Goal: Information Seeking & Learning: Learn about a topic

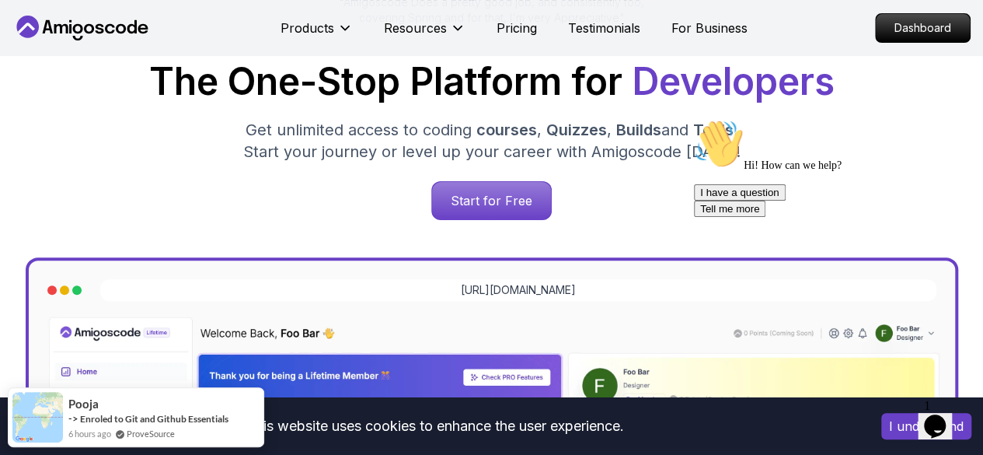
scroll to position [239, 0]
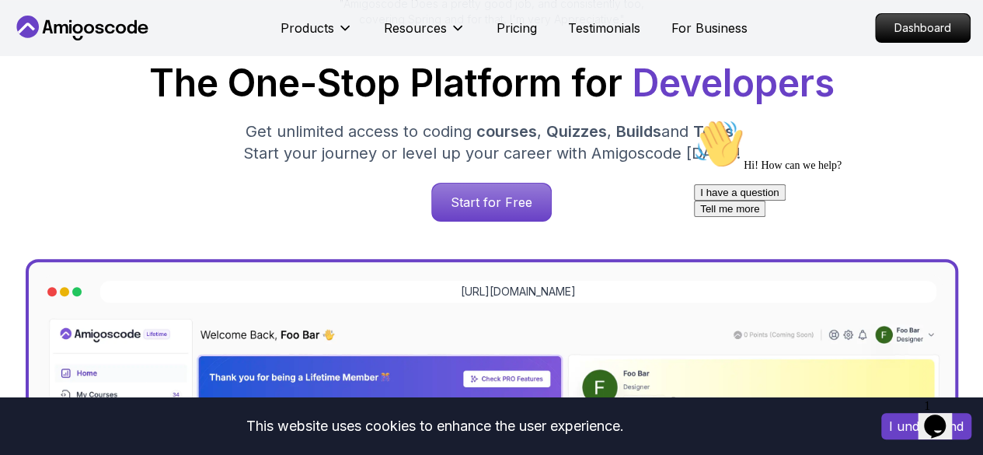
click at [500, 212] on p "Start for Free" at bounding box center [491, 201] width 119 height 37
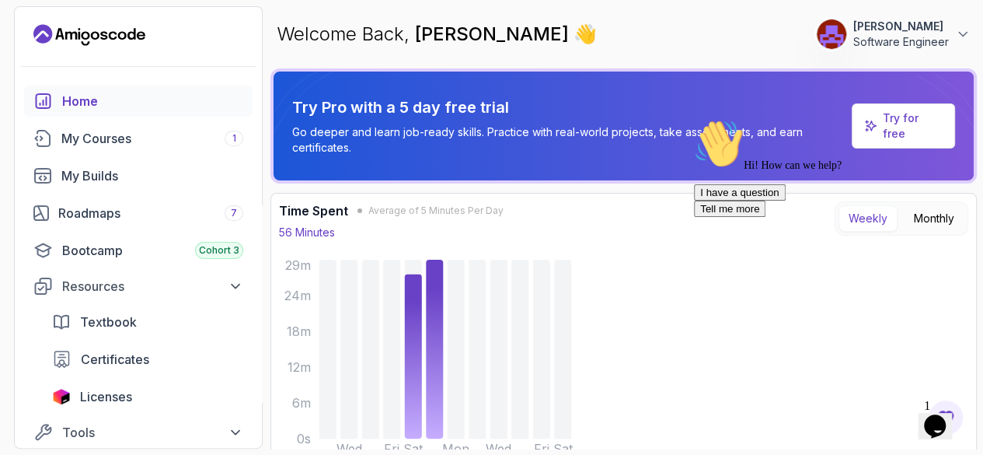
click at [133, 353] on span "Certificates" at bounding box center [115, 359] width 68 height 19
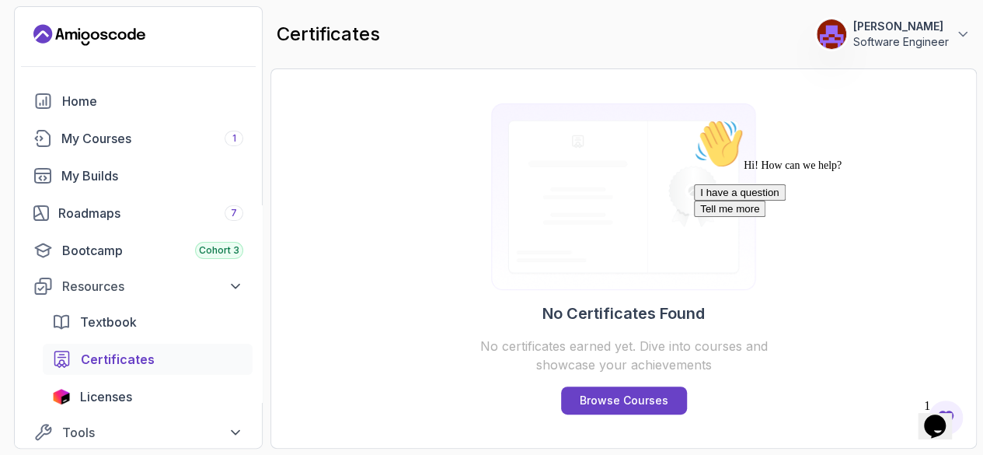
click at [134, 138] on div "My Courses 1" at bounding box center [152, 138] width 182 height 19
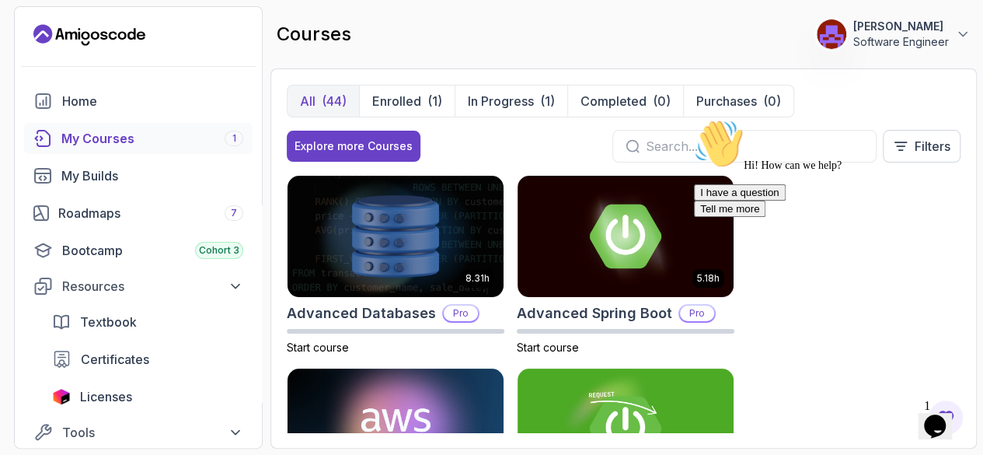
scroll to position [19, 0]
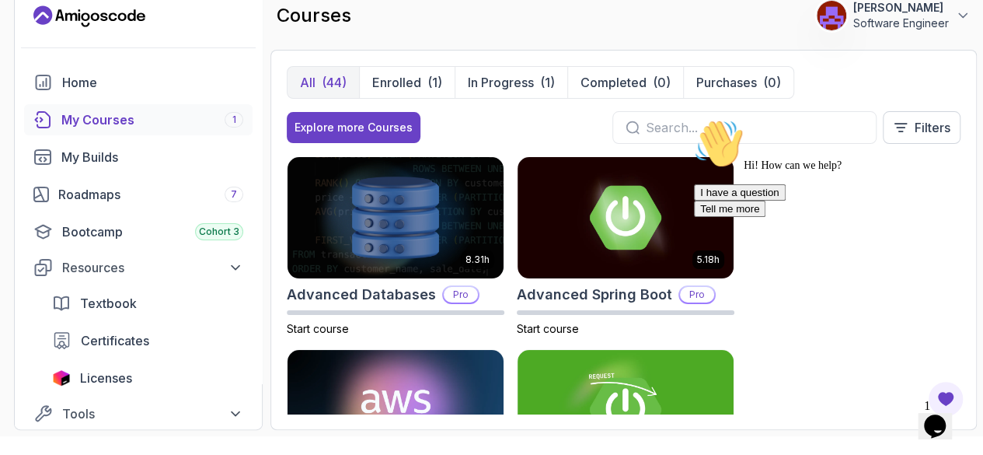
click at [694, 125] on div "Hi! How can we help? I have a question Tell me more" at bounding box center [834, 168] width 280 height 98
click at [659, 120] on input "text" at bounding box center [755, 127] width 218 height 19
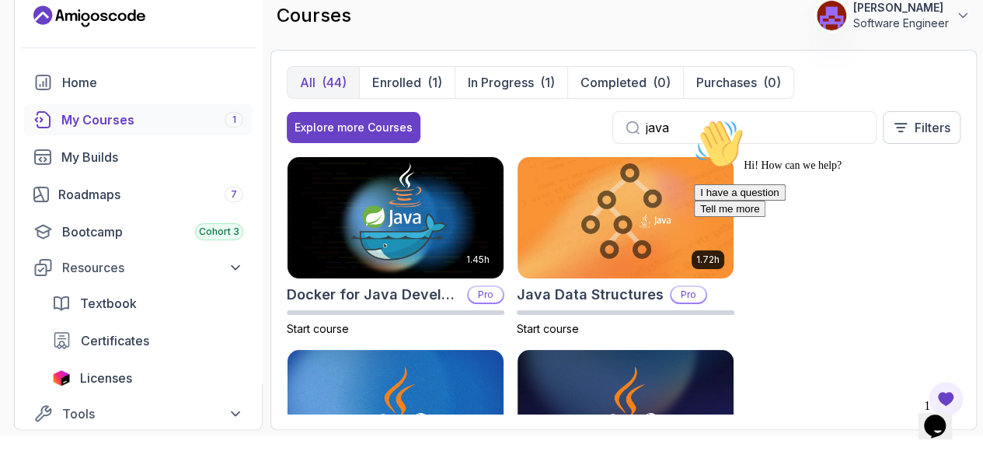
type input "java"
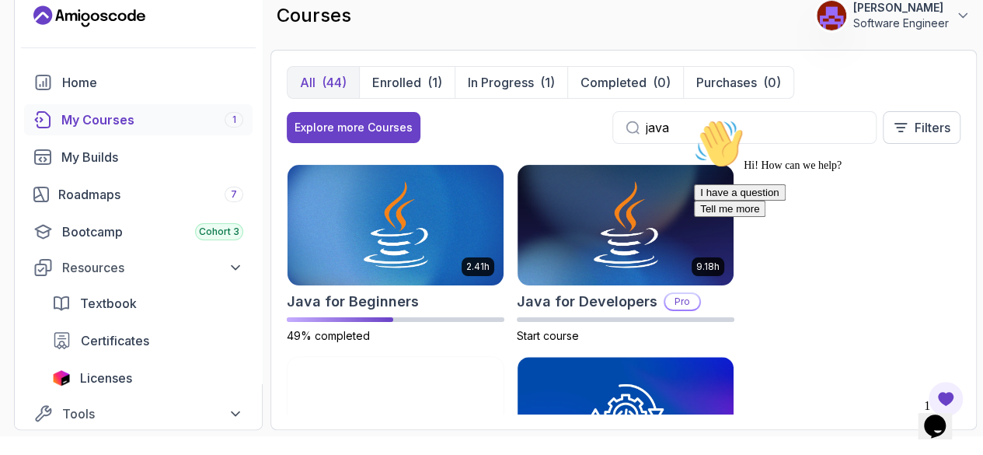
scroll to position [190, 0]
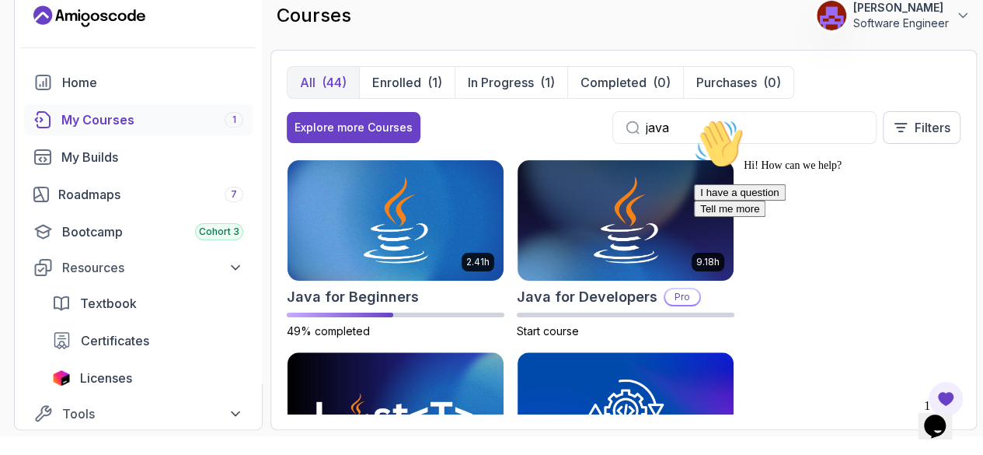
click at [637, 218] on img at bounding box center [626, 220] width 216 height 121
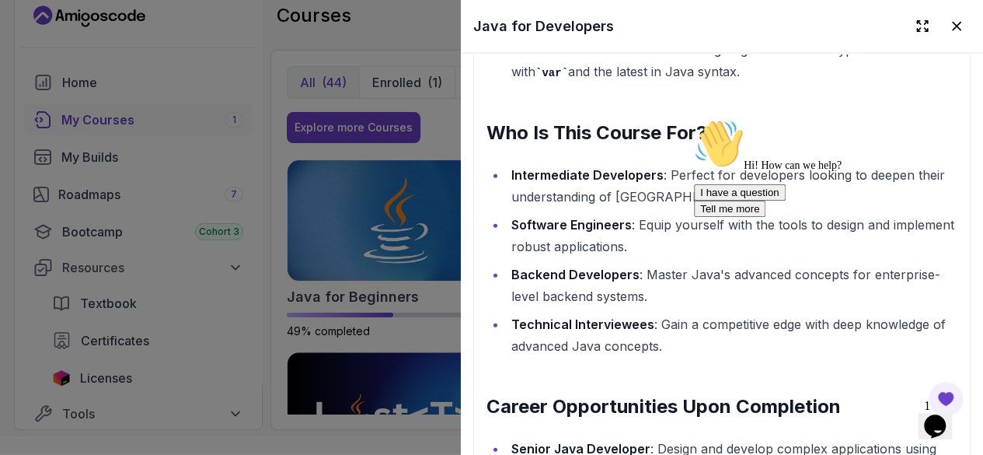
scroll to position [1792, 0]
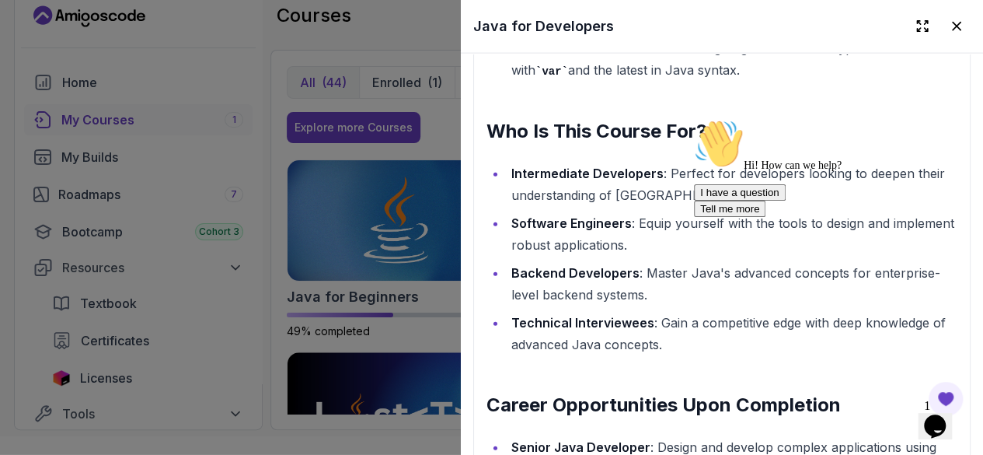
click at [949, 24] on icon at bounding box center [957, 27] width 16 height 16
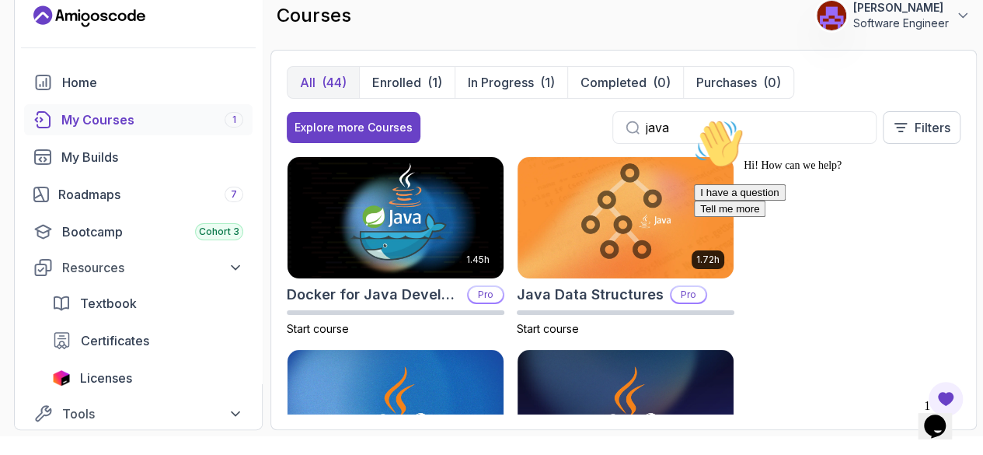
scroll to position [0, 0]
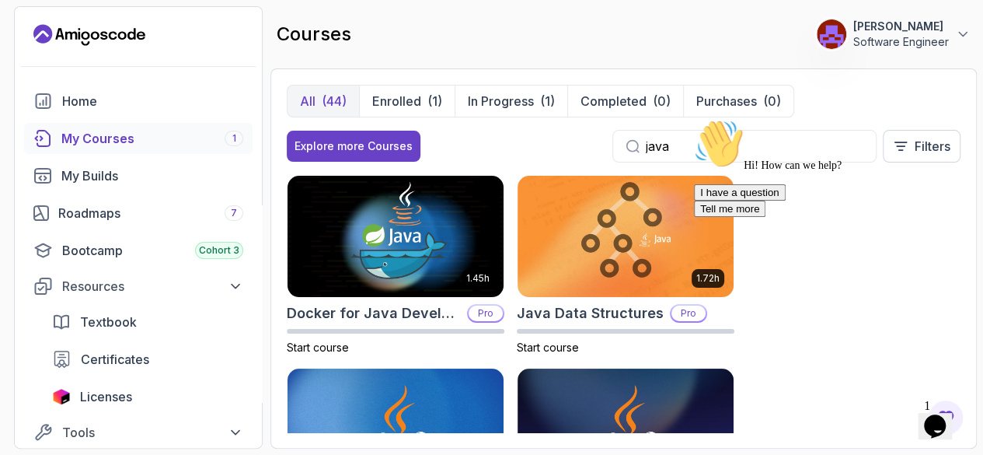
click at [400, 102] on p "Enrolled" at bounding box center [396, 101] width 49 height 19
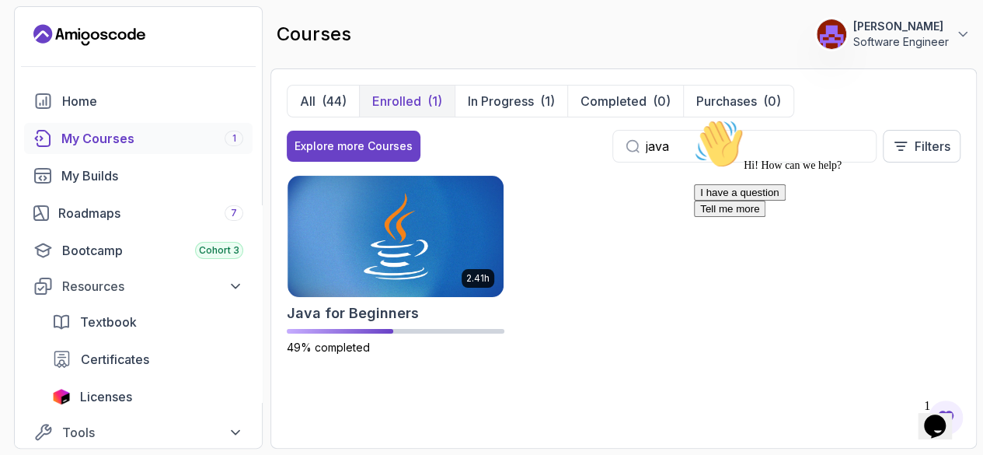
click at [393, 270] on img at bounding box center [396, 236] width 216 height 121
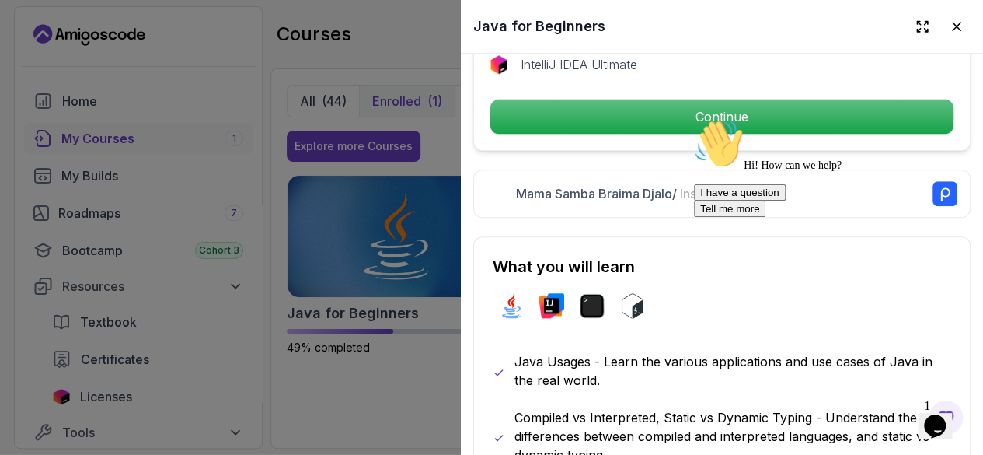
scroll to position [658, 0]
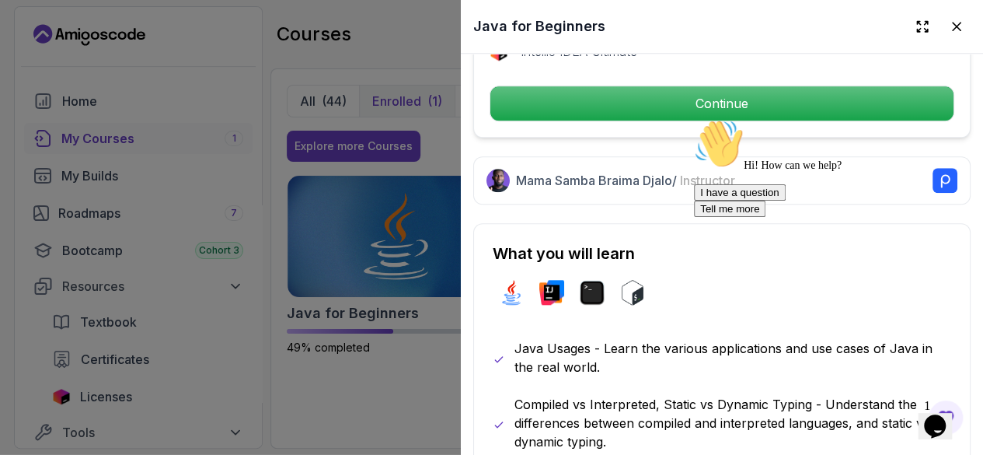
click at [746, 92] on p "Continue" at bounding box center [722, 103] width 463 height 34
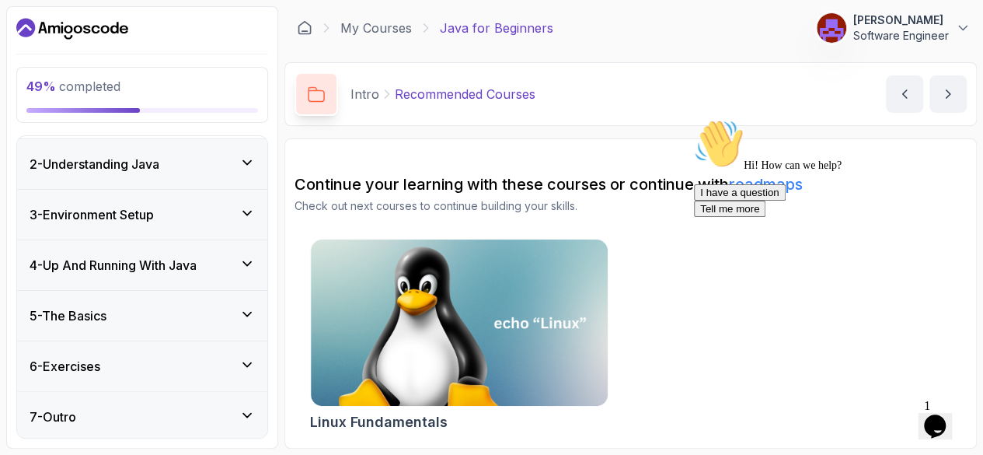
scroll to position [19, 0]
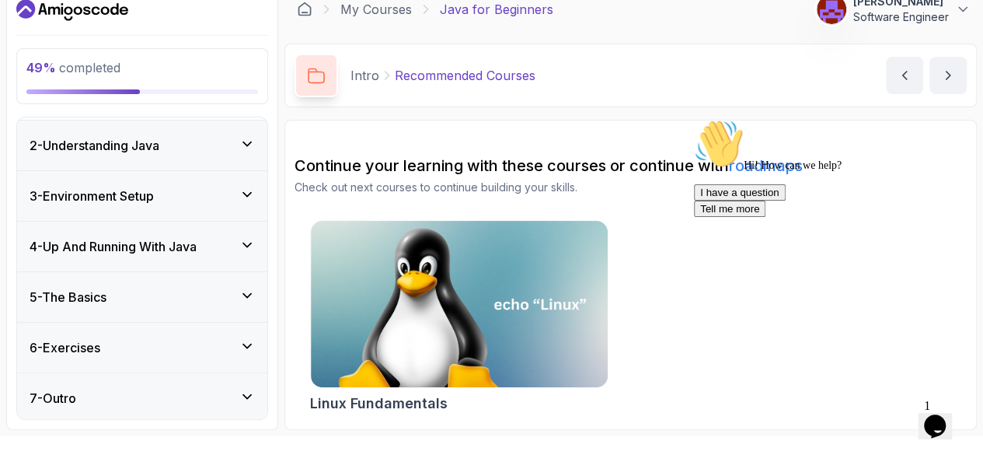
click at [255, 390] on div "7 - Outro" at bounding box center [142, 398] width 225 height 19
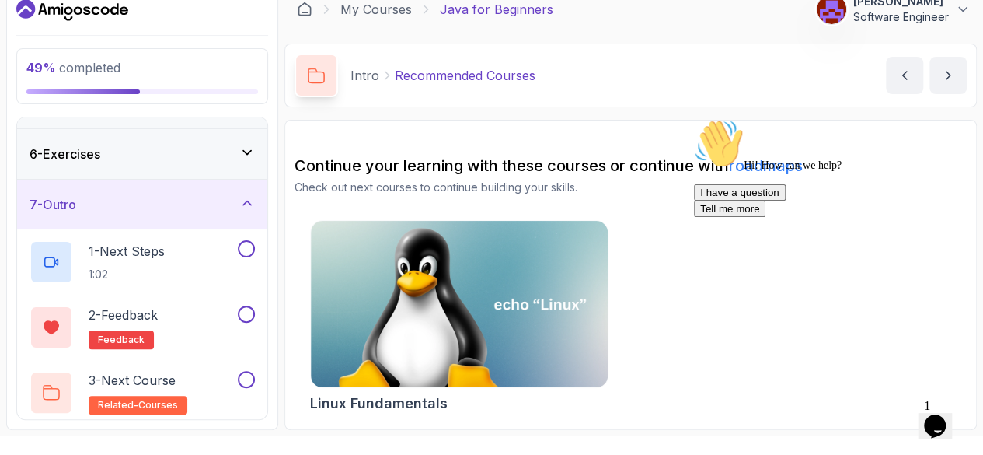
scroll to position [243, 0]
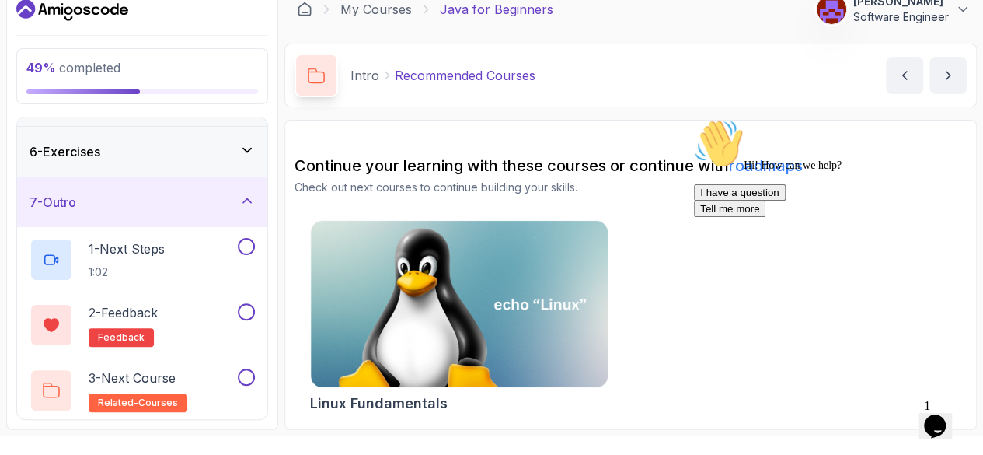
click at [196, 243] on div "1 - Next Steps 1:02" at bounding box center [132, 260] width 205 height 44
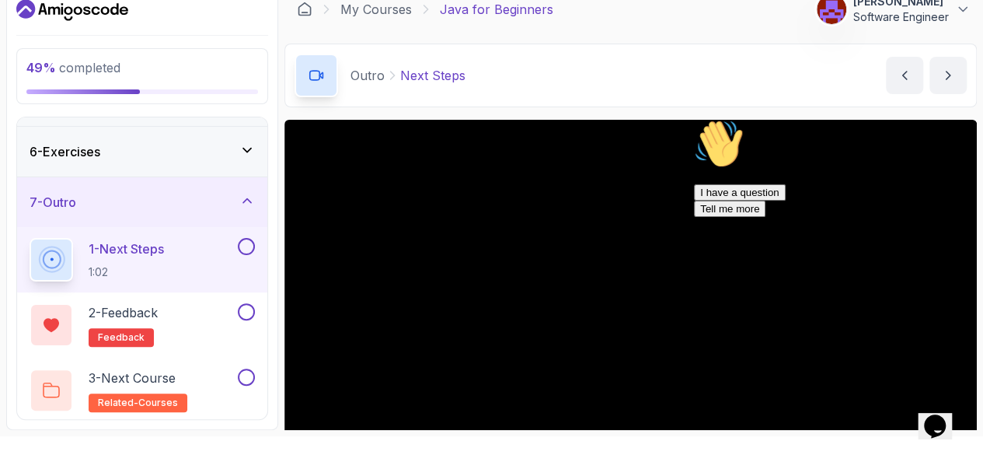
click at [694, 119] on icon "Chat attention grabber" at bounding box center [694, 119] width 0 height 0
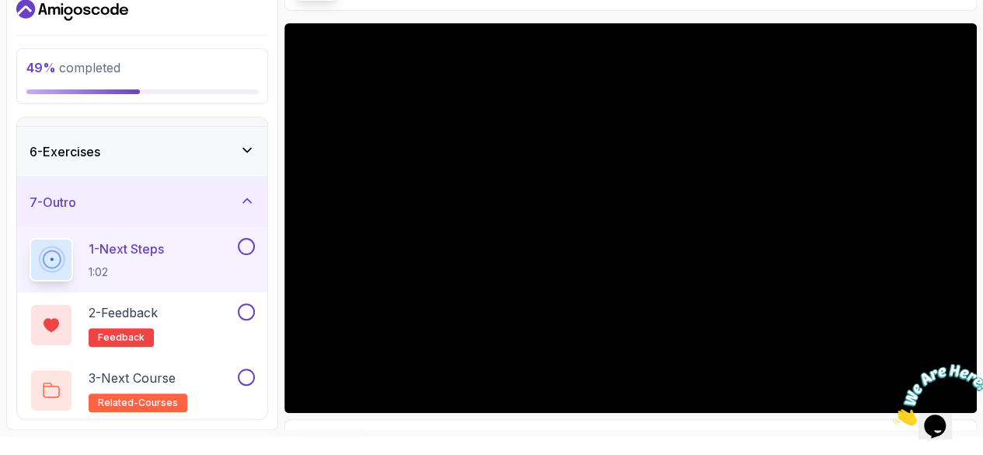
scroll to position [142, 0]
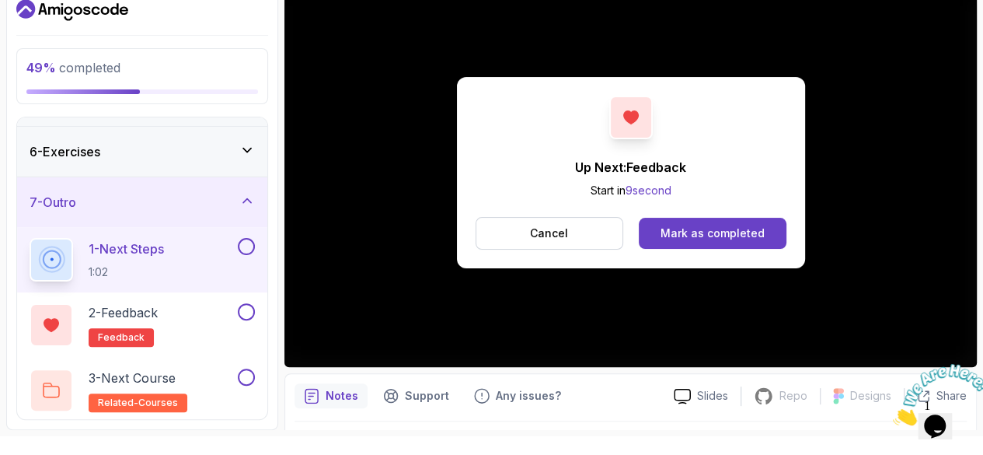
click at [753, 220] on button "Mark as completed" at bounding box center [712, 233] width 147 height 31
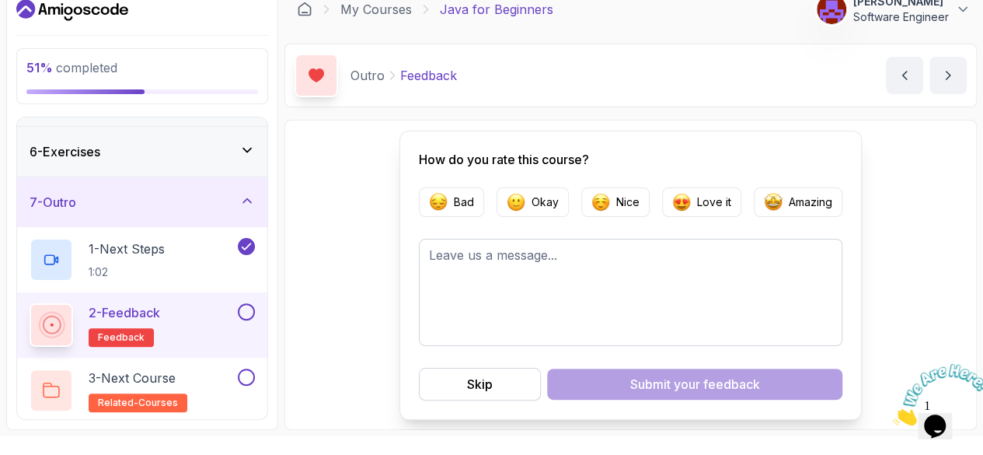
click at [540, 382] on button "Skip" at bounding box center [480, 384] width 122 height 33
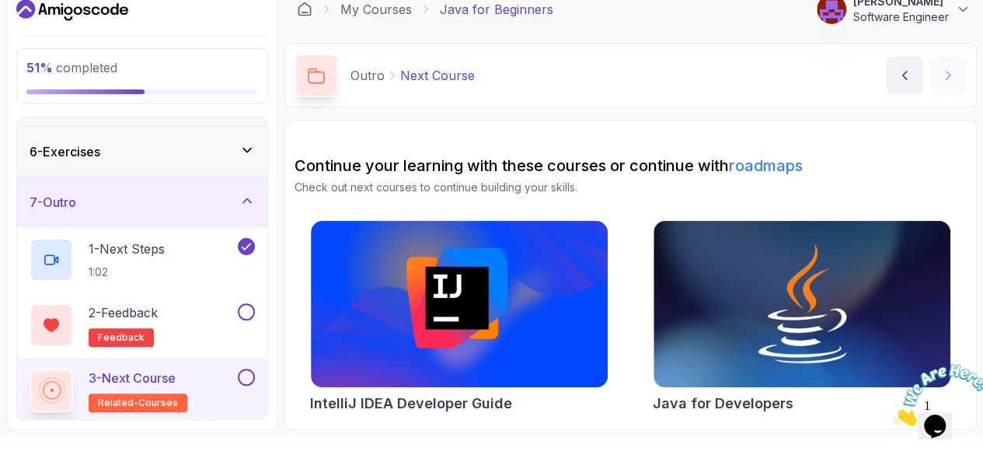
click at [255, 310] on button at bounding box center [246, 311] width 17 height 17
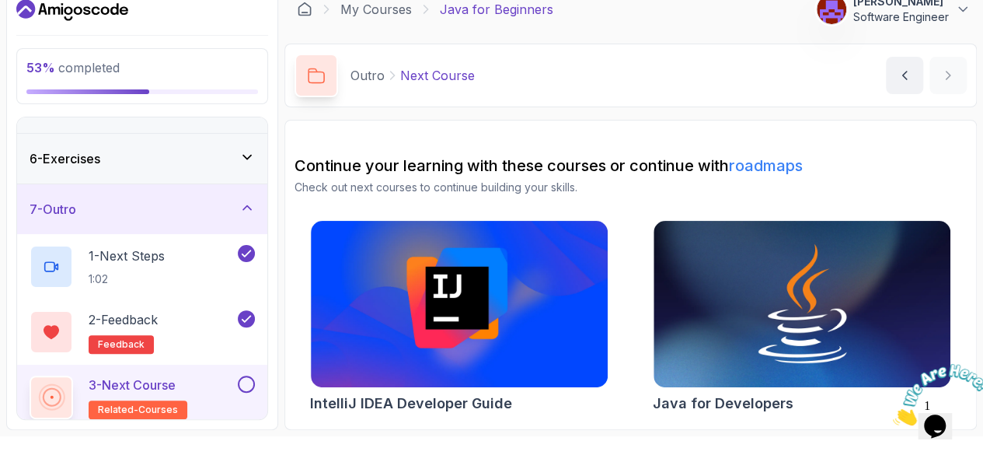
click at [255, 382] on button at bounding box center [246, 383] width 17 height 17
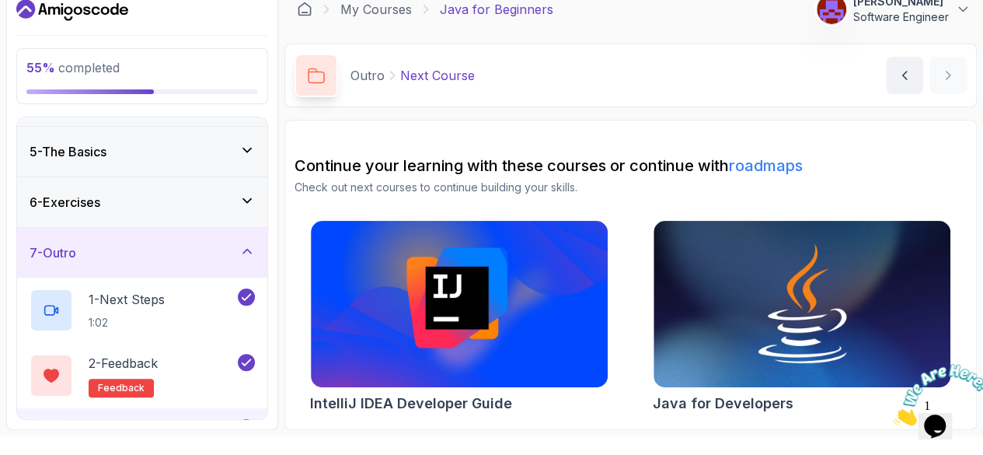
scroll to position [192, 0]
click at [255, 194] on icon at bounding box center [247, 202] width 16 height 16
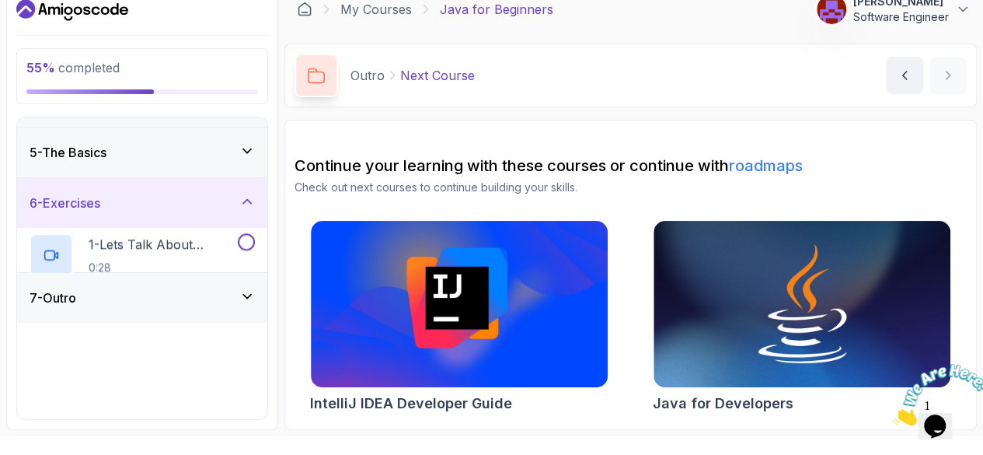
scroll to position [178, 0]
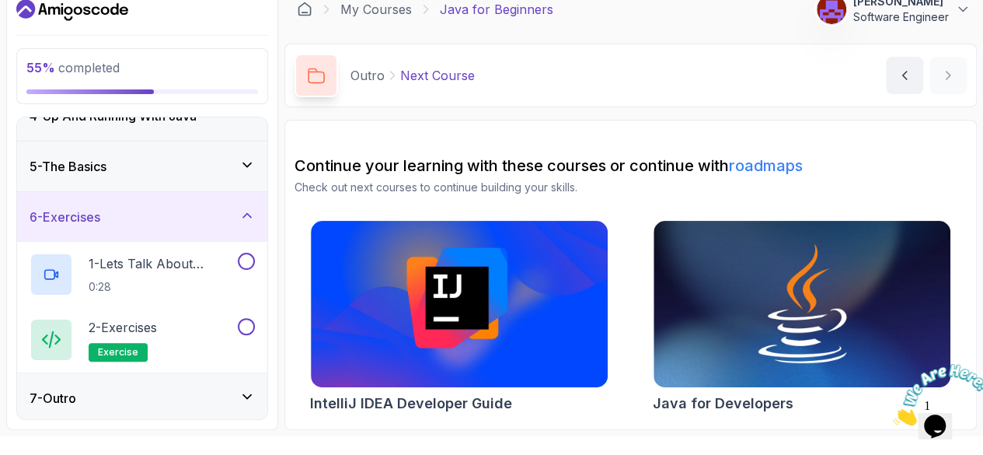
click at [235, 258] on p "1 - Lets Talk About Exercises" at bounding box center [162, 263] width 146 height 19
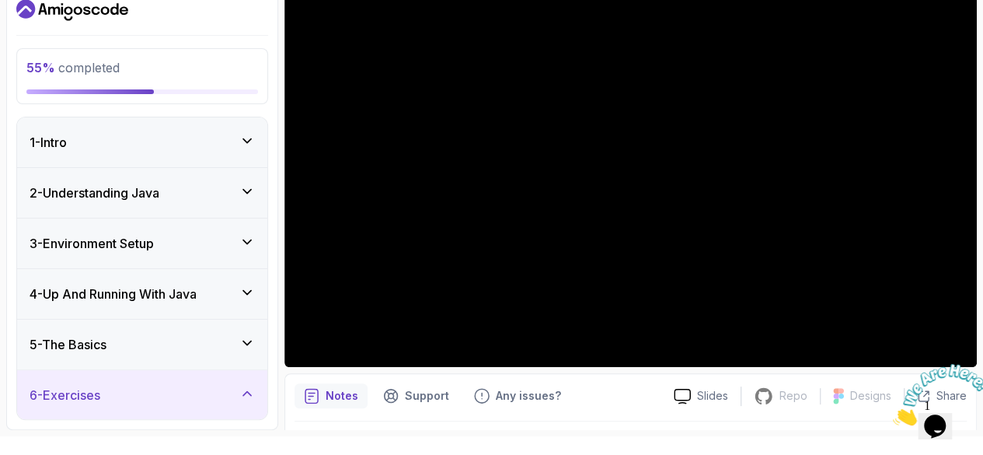
click at [255, 287] on icon at bounding box center [247, 293] width 16 height 16
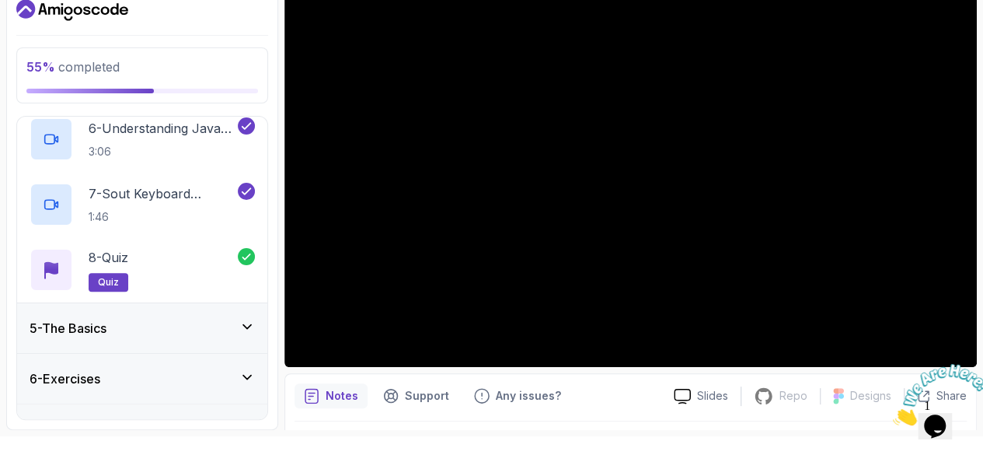
scroll to position [570, 0]
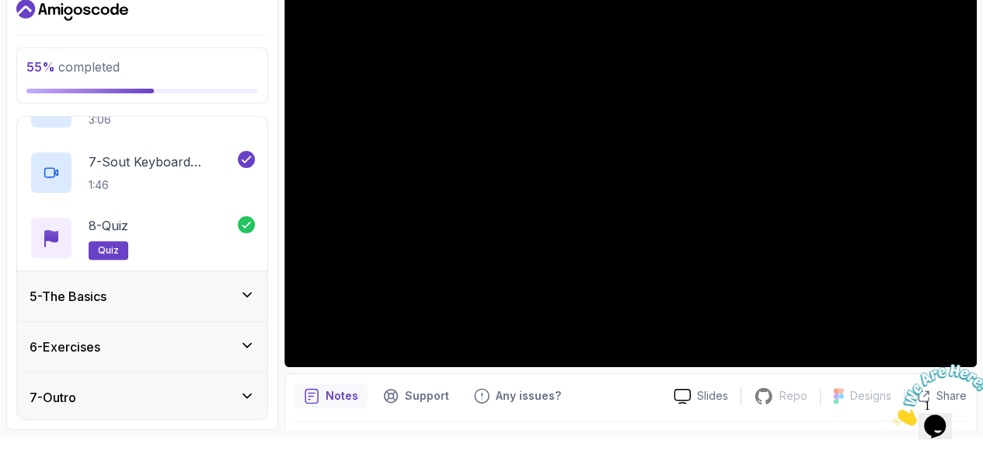
click at [255, 287] on icon at bounding box center [247, 295] width 16 height 16
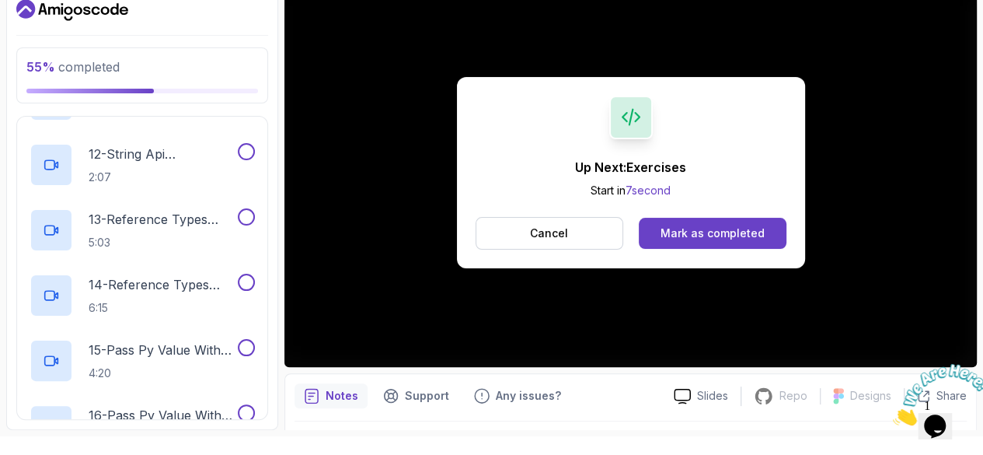
scroll to position [971, 0]
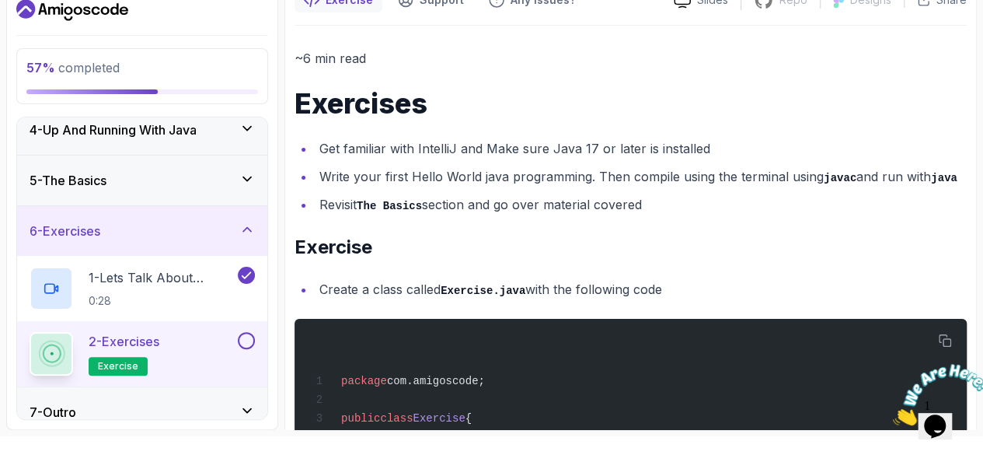
scroll to position [178, 0]
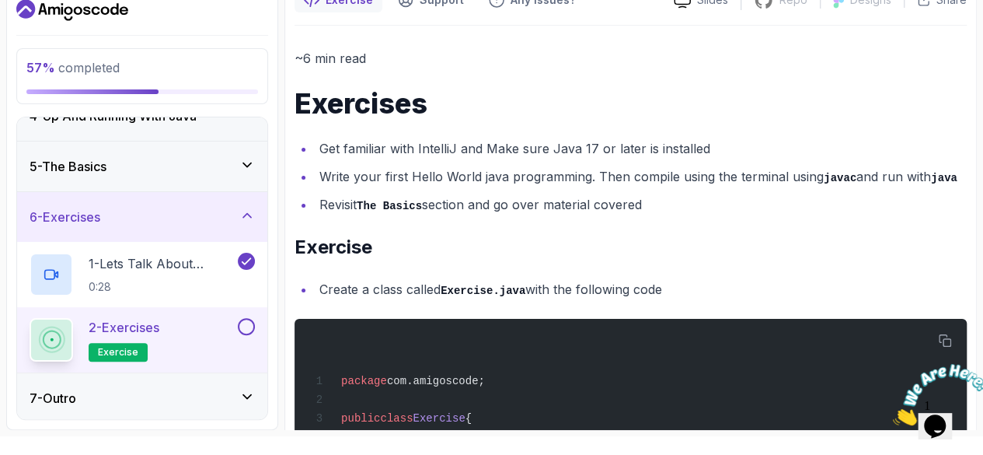
click at [255, 330] on button at bounding box center [246, 326] width 17 height 17
click at [156, 322] on p "2 - Exercises" at bounding box center [124, 327] width 71 height 19
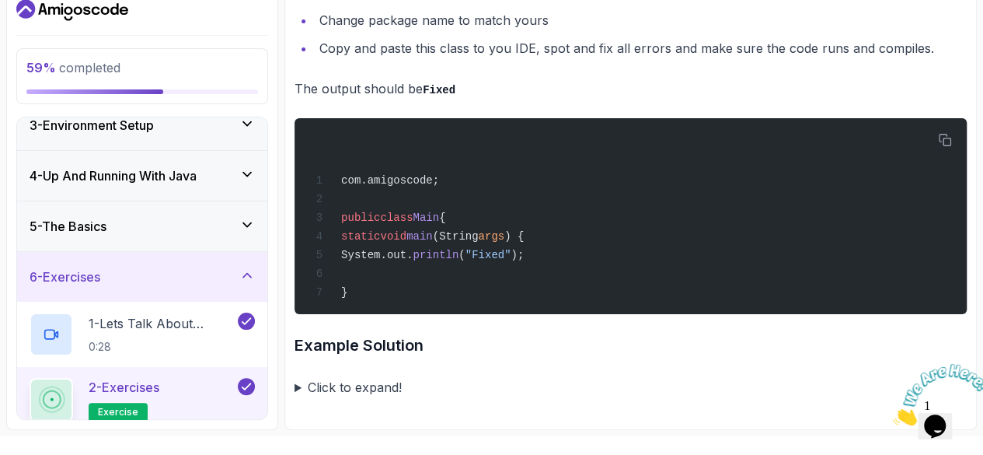
scroll to position [117, 0]
click at [255, 218] on icon at bounding box center [247, 226] width 16 height 16
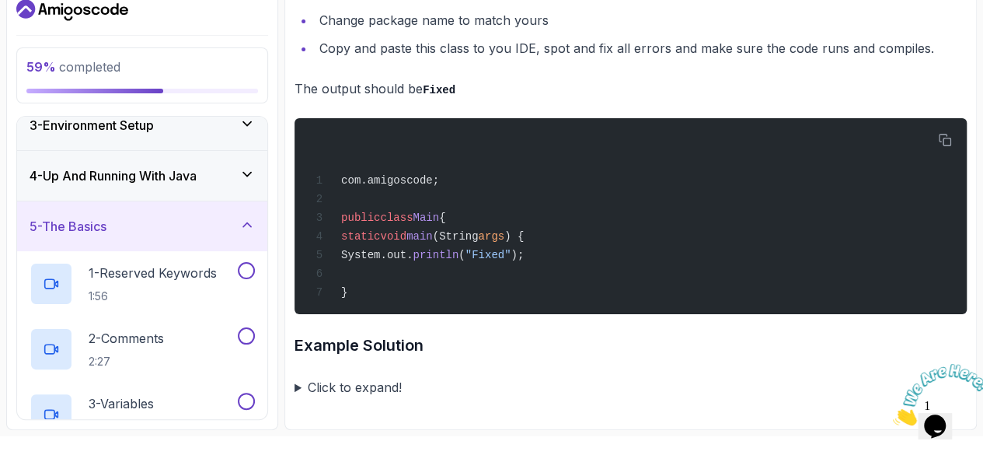
click at [255, 270] on button at bounding box center [246, 270] width 17 height 17
click at [255, 330] on button at bounding box center [246, 335] width 17 height 17
click at [255, 399] on button at bounding box center [246, 401] width 17 height 17
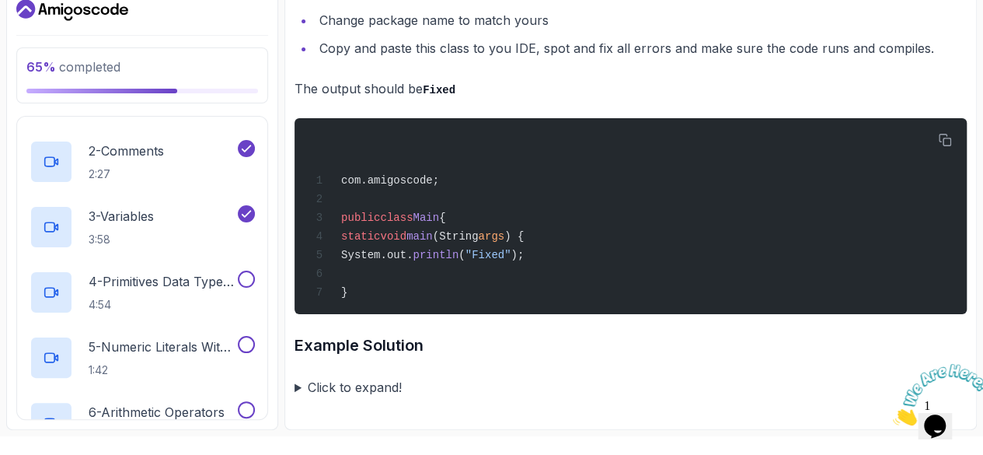
scroll to position [306, 0]
click at [255, 274] on button at bounding box center [246, 278] width 17 height 17
click at [255, 337] on button at bounding box center [246, 343] width 17 height 17
click at [255, 405] on button at bounding box center [246, 408] width 17 height 17
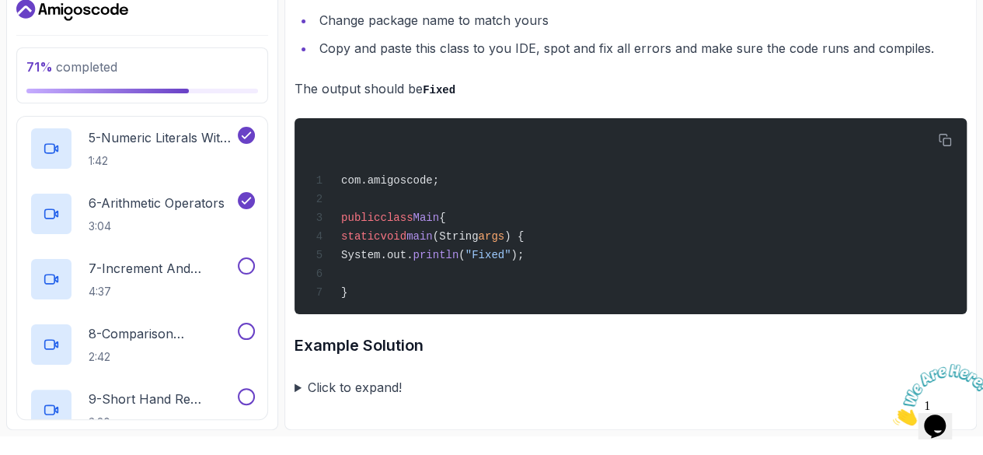
scroll to position [520, 0]
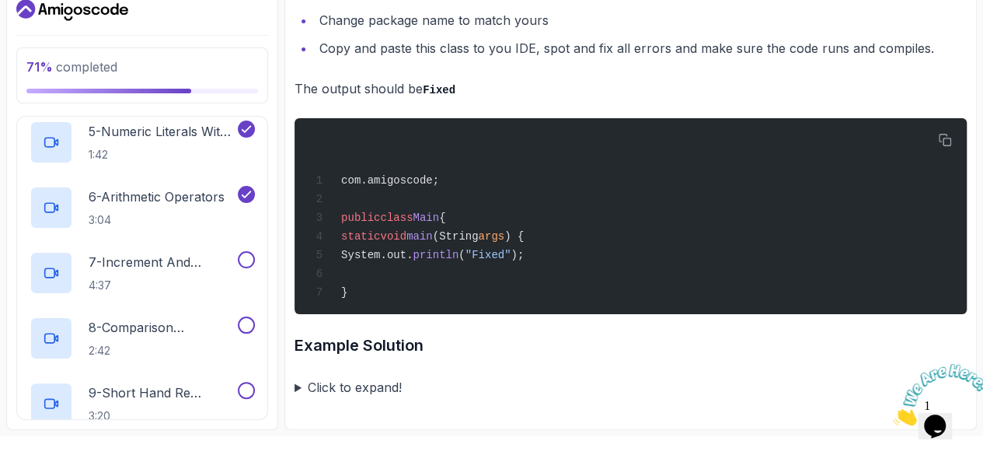
click at [255, 257] on button at bounding box center [246, 259] width 17 height 17
click at [255, 316] on button at bounding box center [246, 324] width 17 height 17
click at [255, 389] on button at bounding box center [246, 390] width 17 height 17
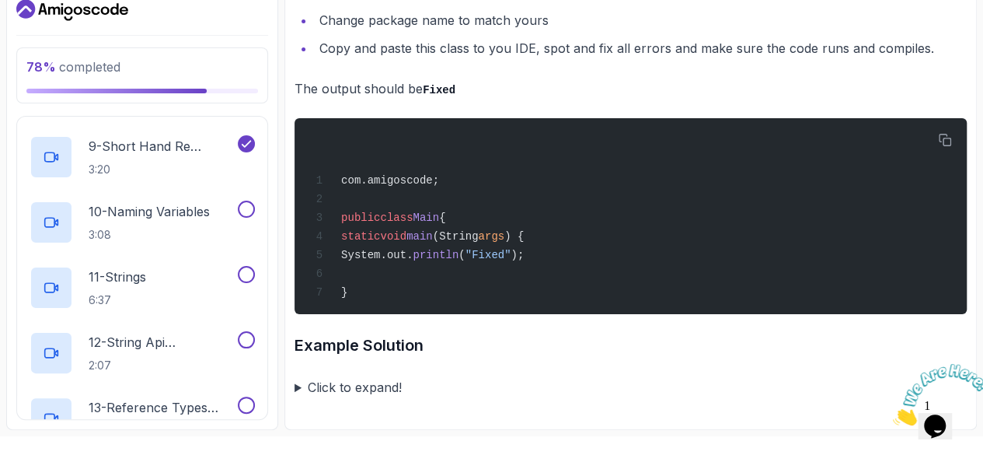
scroll to position [767, 0]
click at [255, 201] on button at bounding box center [246, 208] width 17 height 17
click at [255, 274] on button at bounding box center [246, 273] width 17 height 17
click at [255, 337] on button at bounding box center [246, 338] width 17 height 17
click at [255, 403] on button at bounding box center [246, 404] width 17 height 17
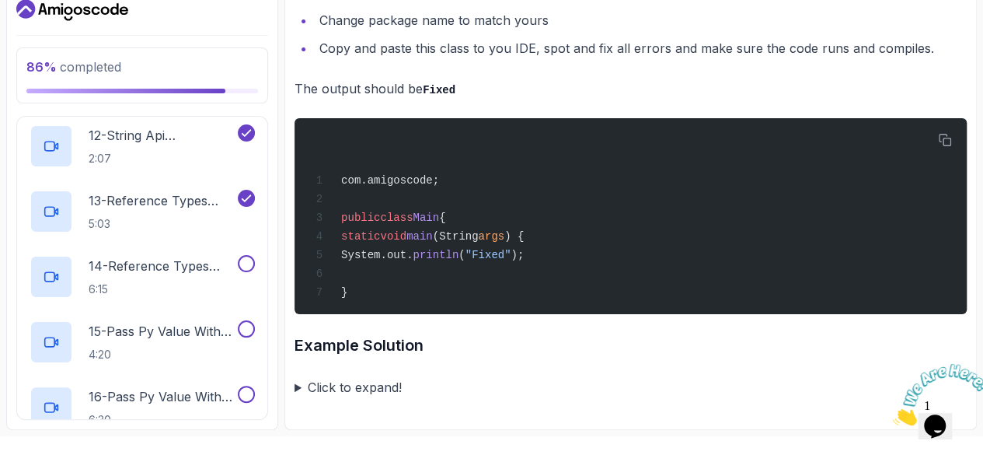
scroll to position [976, 0]
click at [255, 262] on button at bounding box center [246, 261] width 17 height 17
click at [255, 320] on button at bounding box center [246, 326] width 17 height 17
click at [255, 393] on button at bounding box center [246, 391] width 17 height 17
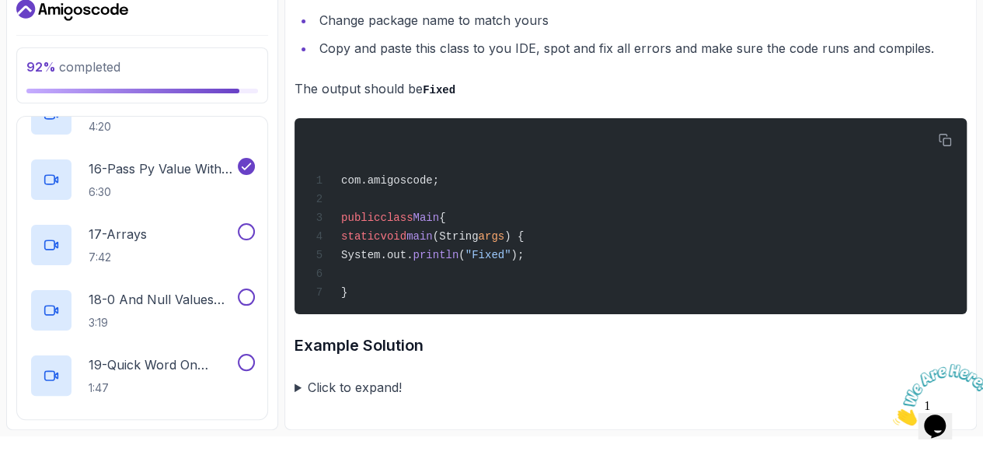
scroll to position [1206, 0]
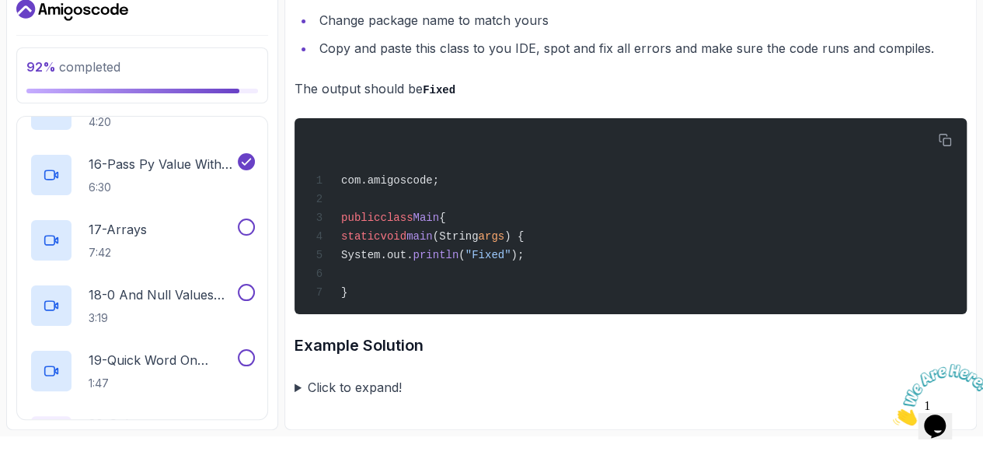
click at [255, 224] on button at bounding box center [246, 226] width 17 height 17
click at [255, 287] on button at bounding box center [246, 292] width 17 height 17
click at [255, 352] on button at bounding box center [246, 357] width 17 height 17
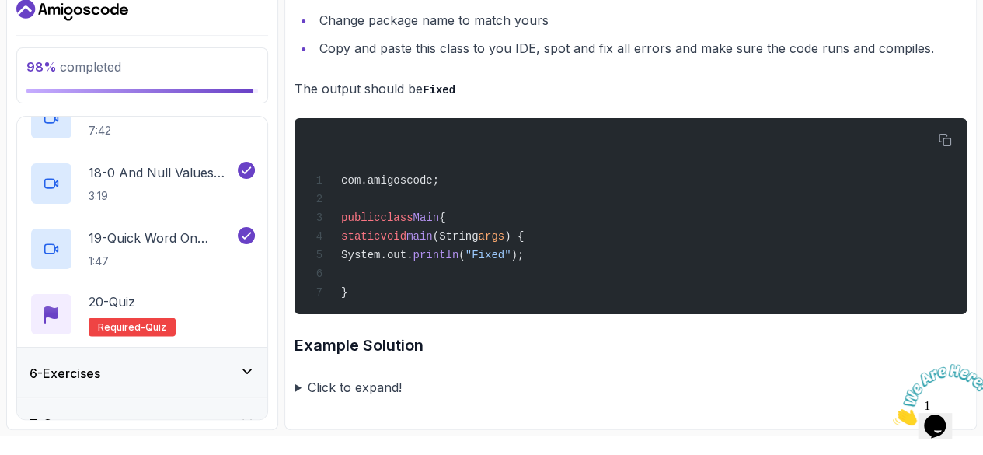
scroll to position [1329, 0]
click at [221, 312] on div "20 - Quiz Required- quiz" at bounding box center [142, 314] width 225 height 44
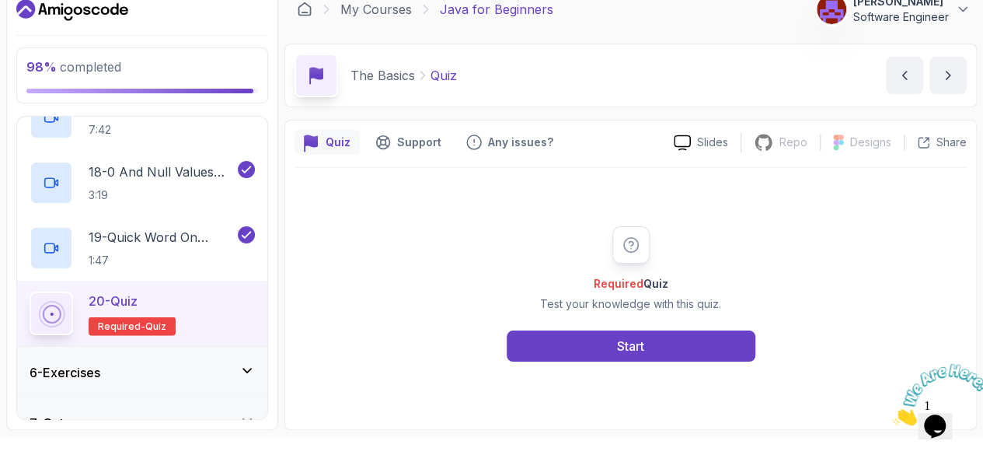
click at [631, 351] on button "Start" at bounding box center [631, 345] width 249 height 31
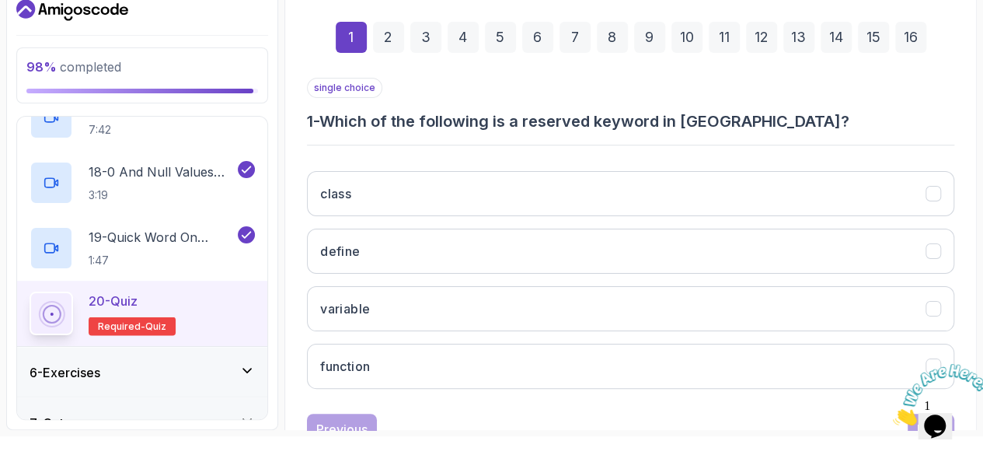
scroll to position [208, 0]
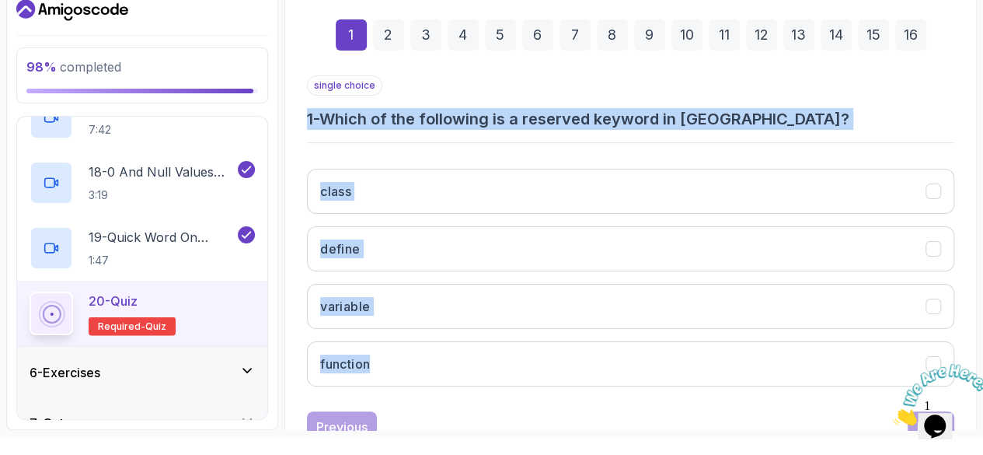
drag, startPoint x: 382, startPoint y: 108, endPoint x: 459, endPoint y: 365, distance: 267.8
click at [459, 365] on div "1 2 3 4 5 6 7 8 9 10 11 12 13 14 15 16 single choice 1 - Which of the following…" at bounding box center [631, 218] width 672 height 473
copy div "1 - Which of the following is a reserved keyword in Java? class define variable…"
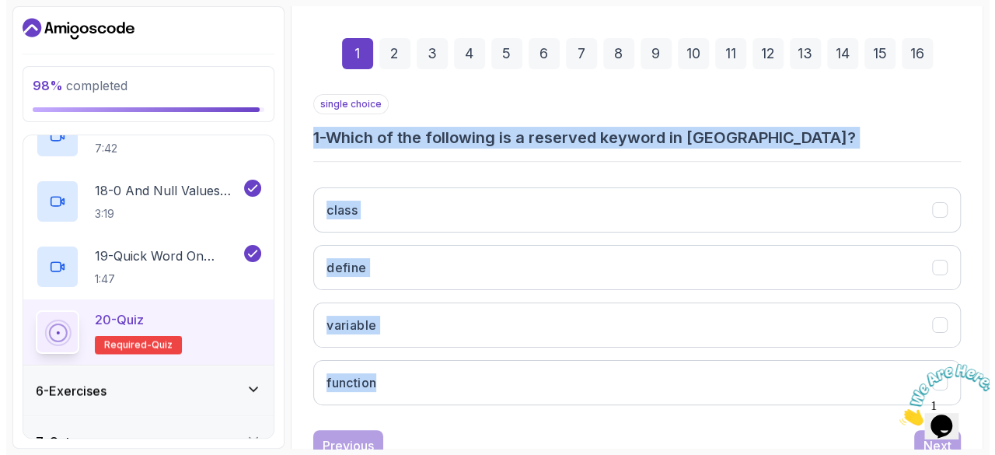
scroll to position [0, 0]
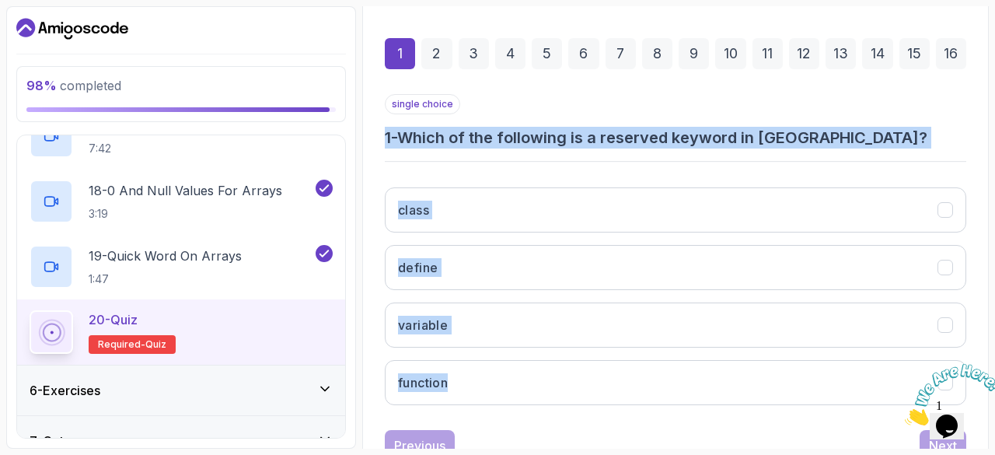
click at [459, 200] on button "class" at bounding box center [675, 209] width 581 height 45
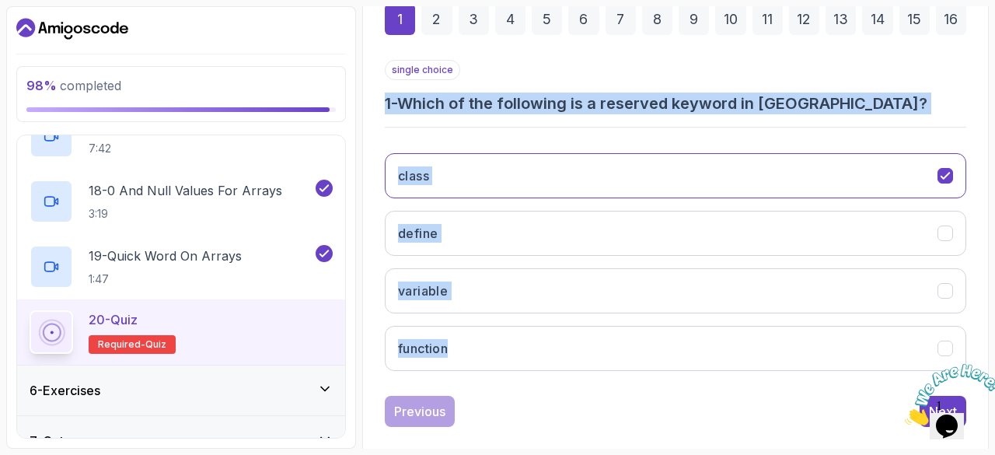
scroll to position [260, 0]
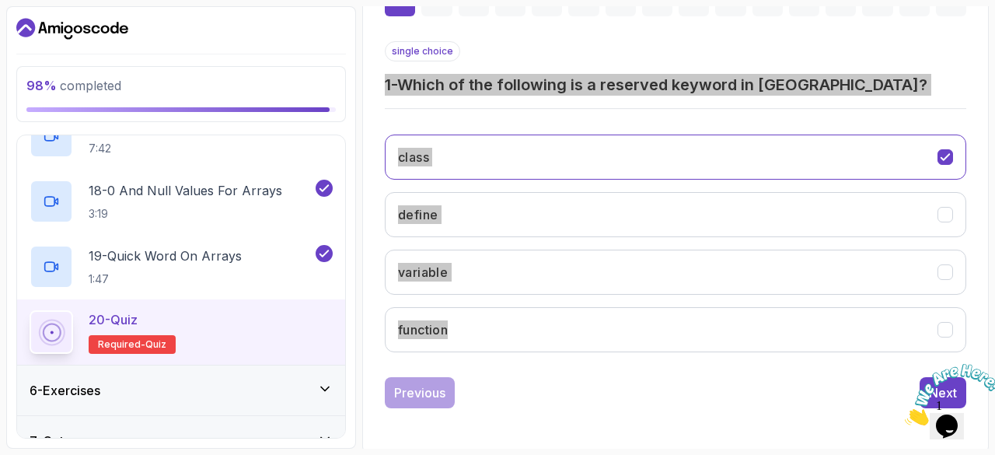
click at [905, 414] on icon "Close" at bounding box center [905, 420] width 0 height 13
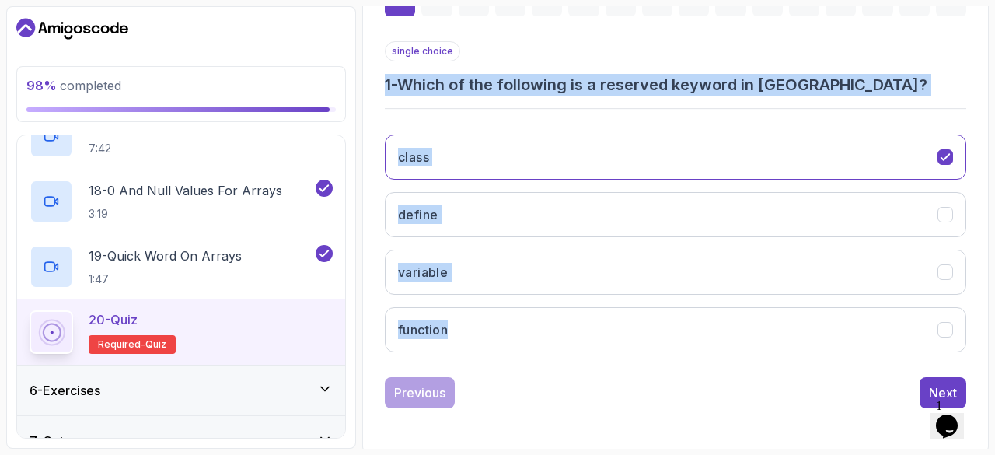
click at [938, 385] on div "Next" at bounding box center [943, 392] width 28 height 19
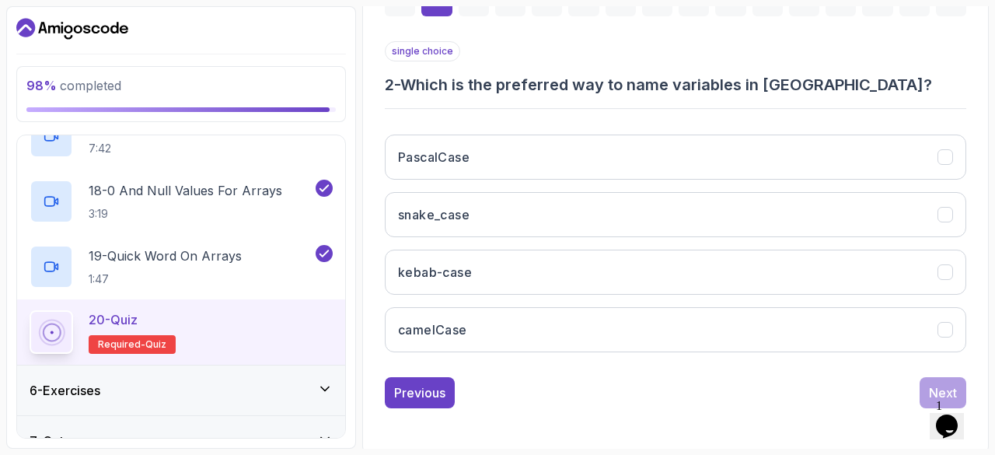
click at [769, 331] on button "camelCase" at bounding box center [675, 329] width 581 height 45
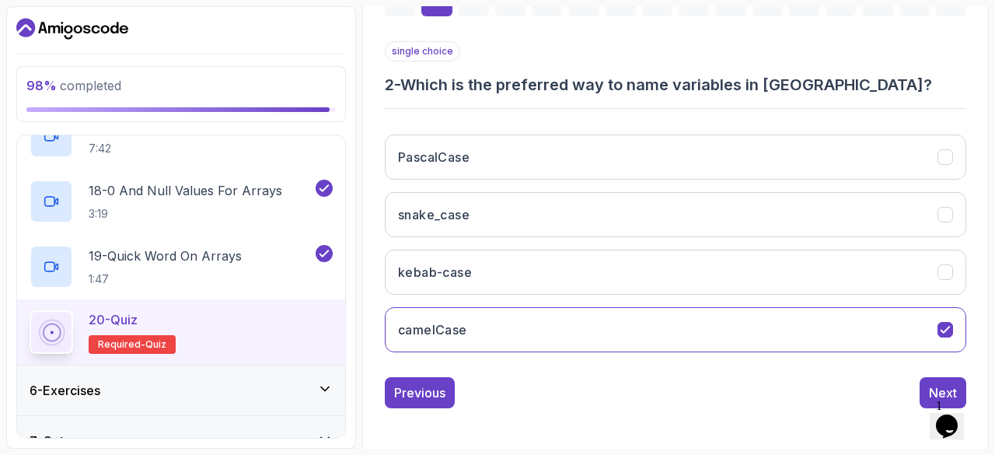
click at [931, 386] on div "Next" at bounding box center [943, 392] width 28 height 19
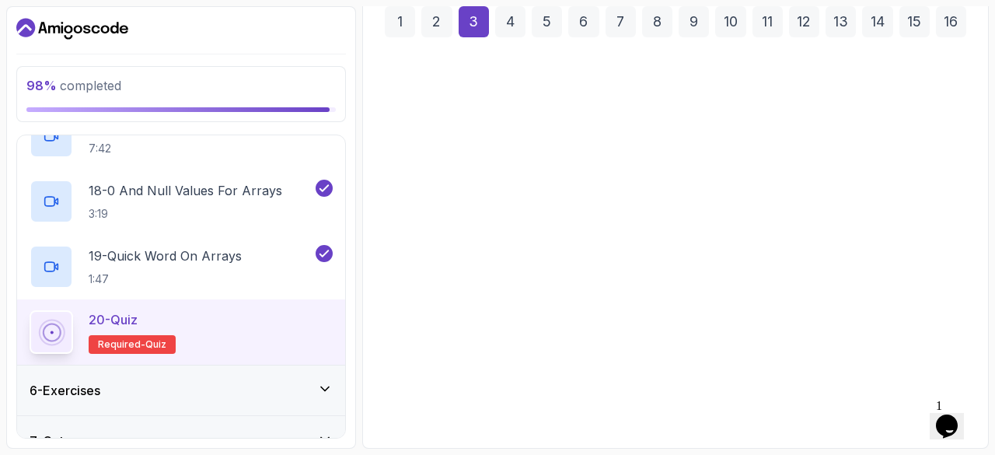
scroll to position [236, 0]
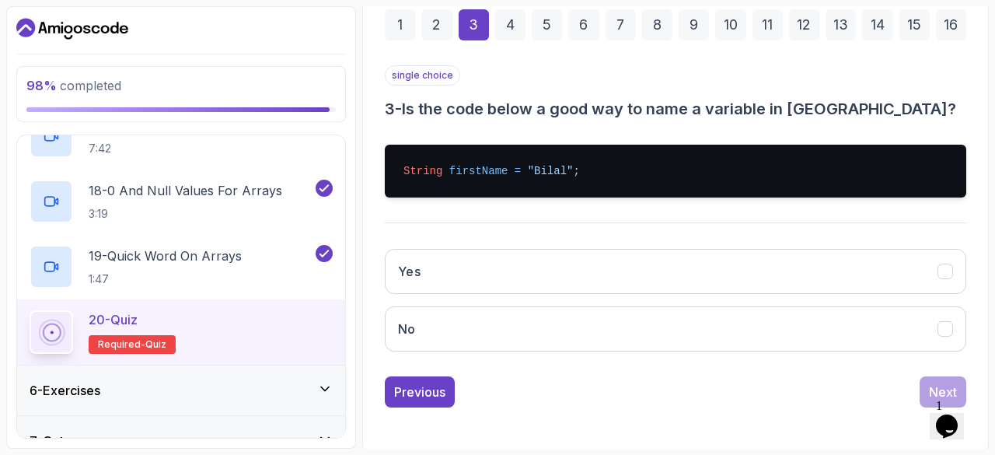
click at [673, 257] on button "Yes" at bounding box center [675, 271] width 581 height 45
click at [936, 386] on div "Next" at bounding box center [943, 391] width 28 height 19
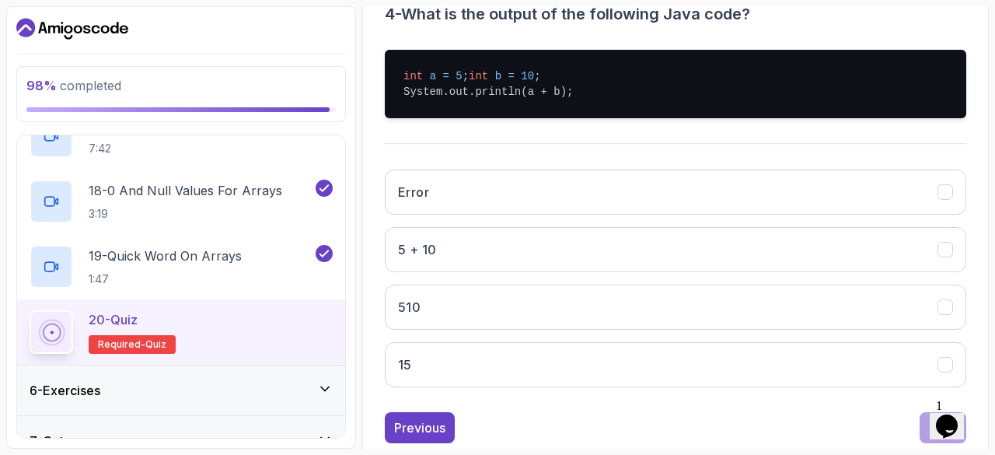
scroll to position [333, 0]
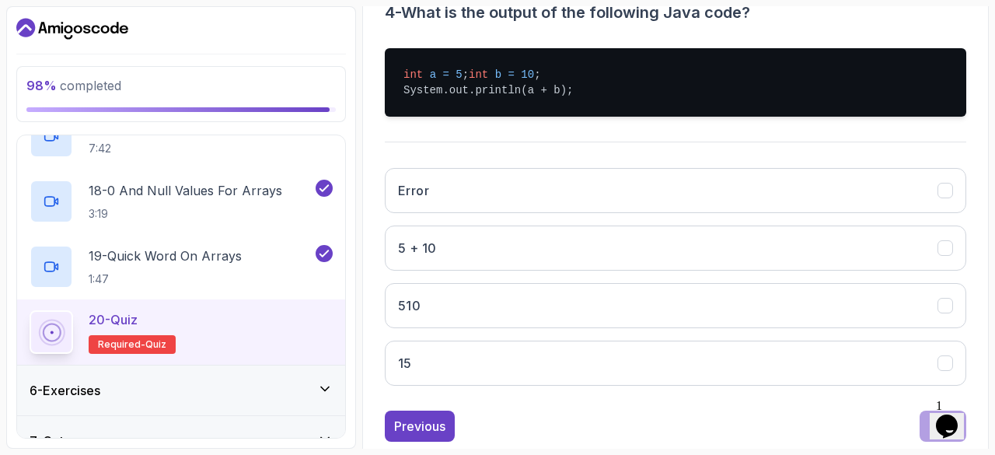
click at [536, 369] on button "15" at bounding box center [675, 363] width 581 height 45
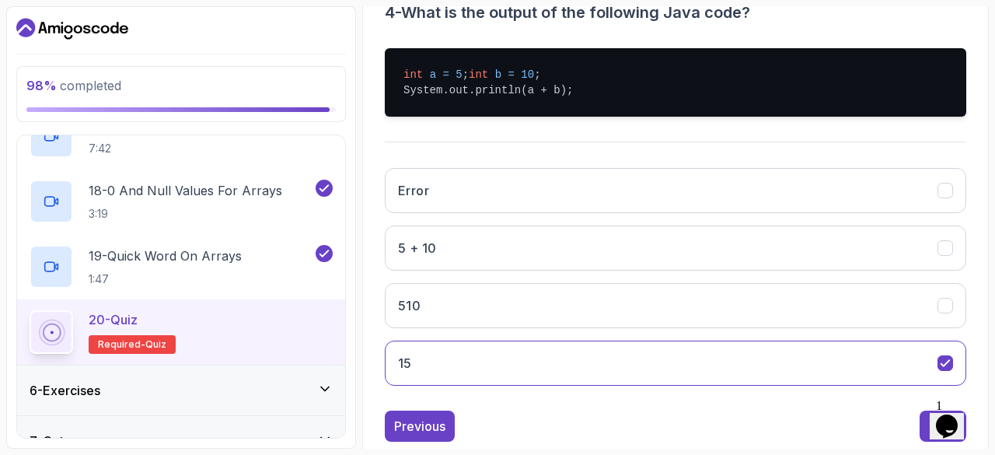
scroll to position [382, 0]
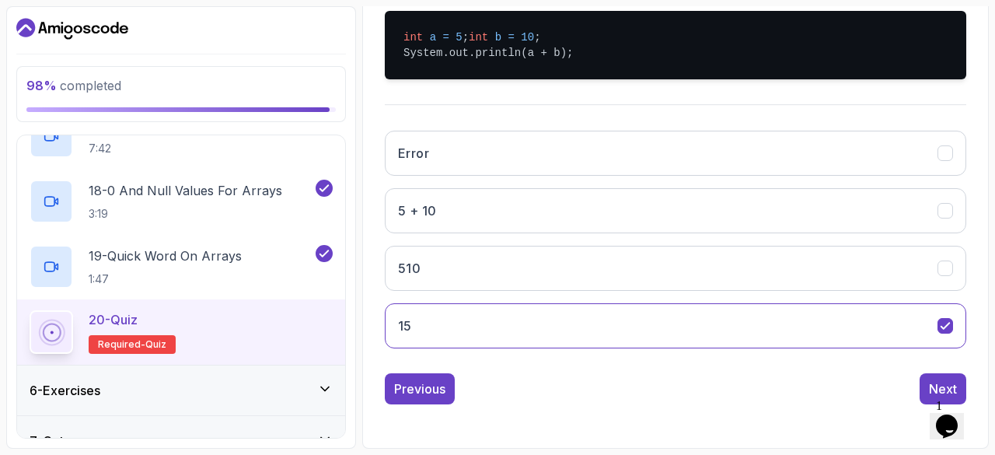
click at [938, 387] on div "Next" at bounding box center [943, 388] width 28 height 19
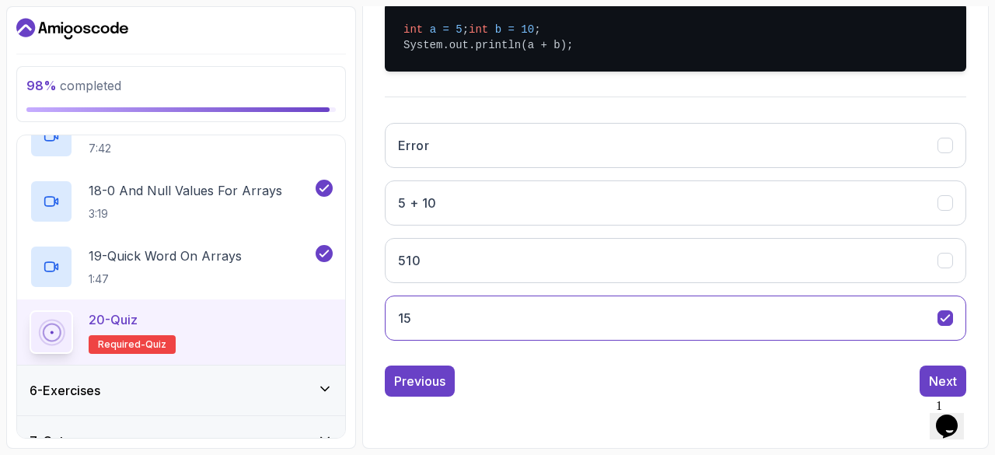
scroll to position [260, 0]
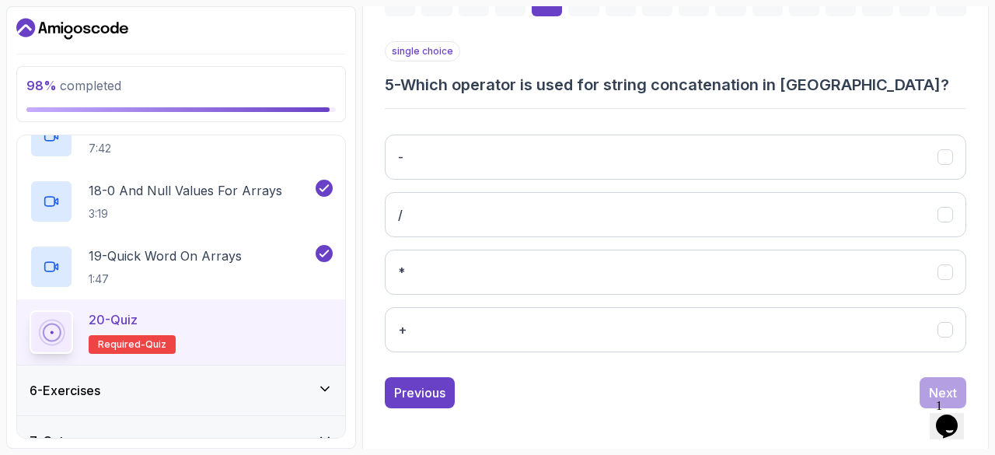
click at [456, 327] on button "+" at bounding box center [675, 329] width 581 height 45
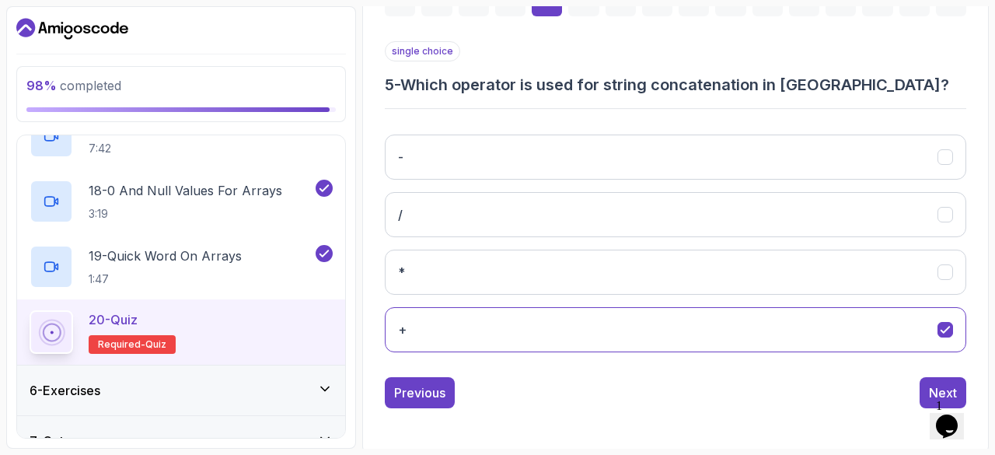
click at [934, 383] on div "Next" at bounding box center [943, 392] width 28 height 19
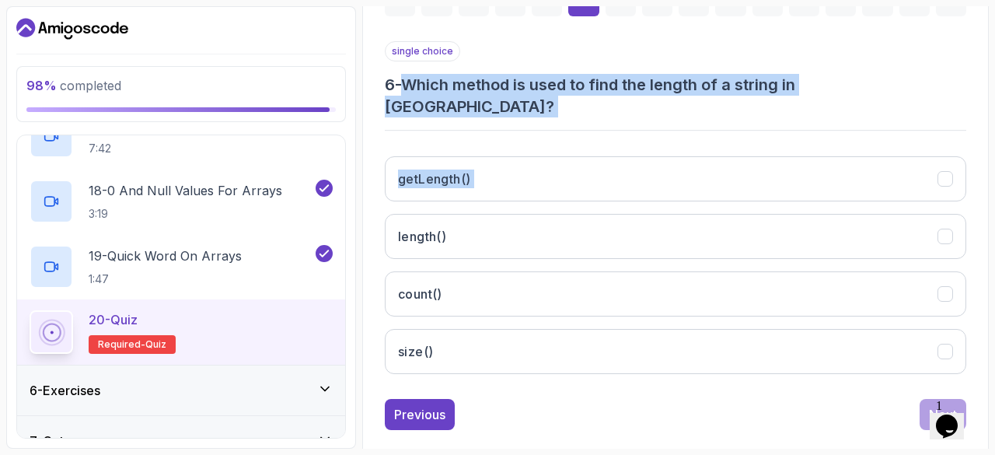
drag, startPoint x: 415, startPoint y: 81, endPoint x: 790, endPoint y: 110, distance: 375.8
click at [790, 110] on div "single choice 6 - Which method is used to find the length of a string in Java? …" at bounding box center [675, 213] width 581 height 345
click at [839, 79] on h3 "6 - Which method is used to find the length of a string in Java?" at bounding box center [675, 96] width 581 height 44
drag, startPoint x: 852, startPoint y: 82, endPoint x: 412, endPoint y: 75, distance: 440.1
click at [412, 75] on h3 "6 - Which method is used to find the length of a string in Java?" at bounding box center [675, 96] width 581 height 44
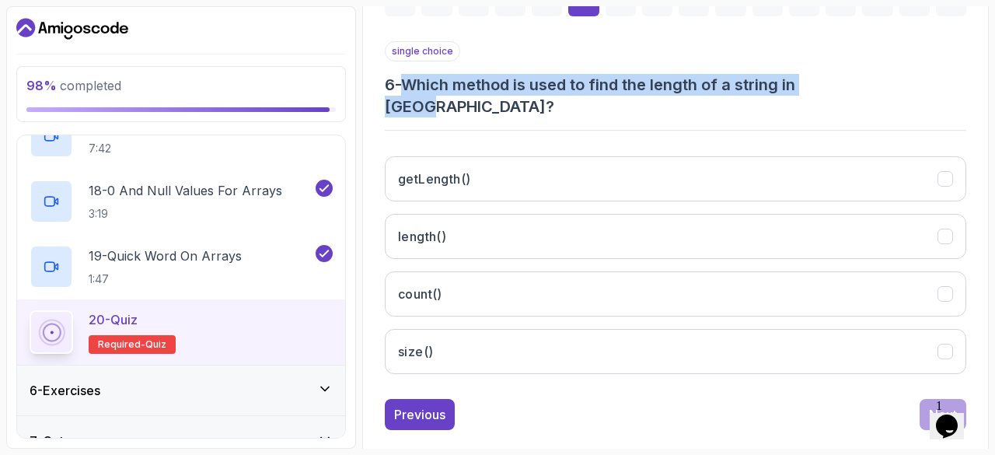
copy h3 "Which method is used to find the length of a string in Java?"
click at [459, 216] on button "length()" at bounding box center [675, 236] width 581 height 45
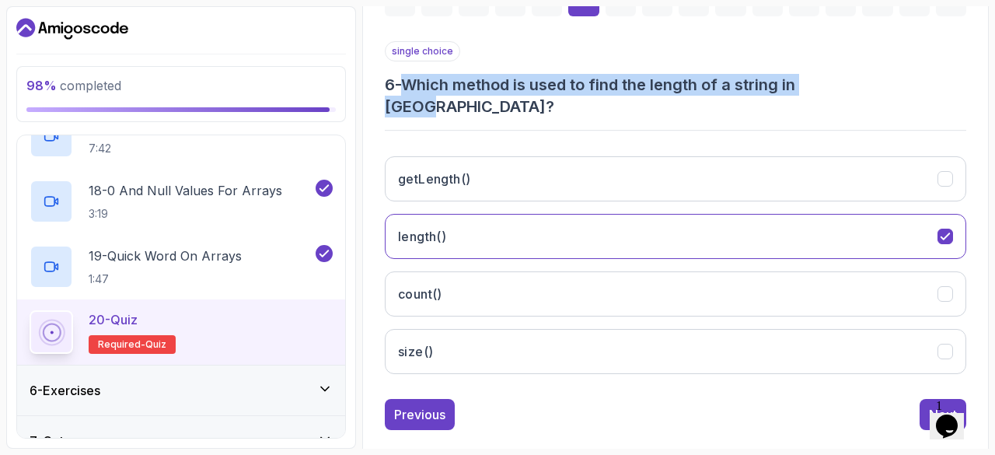
click at [931, 405] on div "Next" at bounding box center [943, 414] width 28 height 19
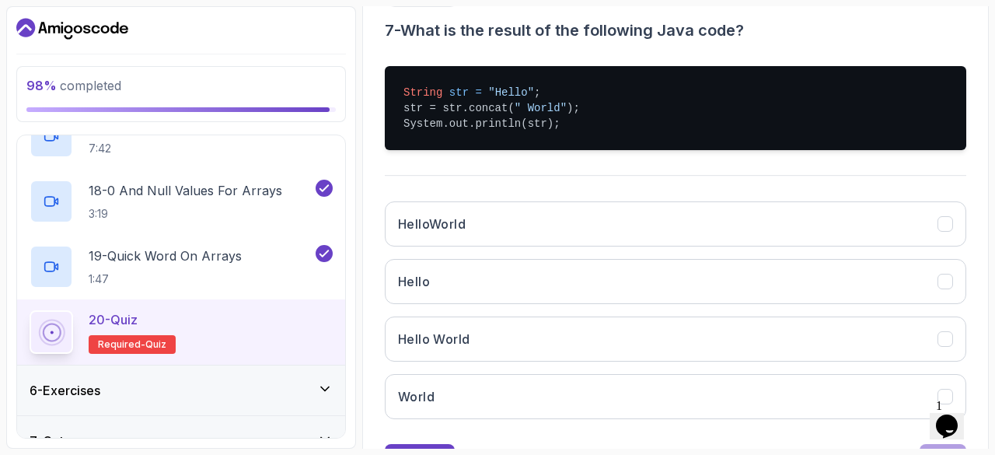
scroll to position [316, 0]
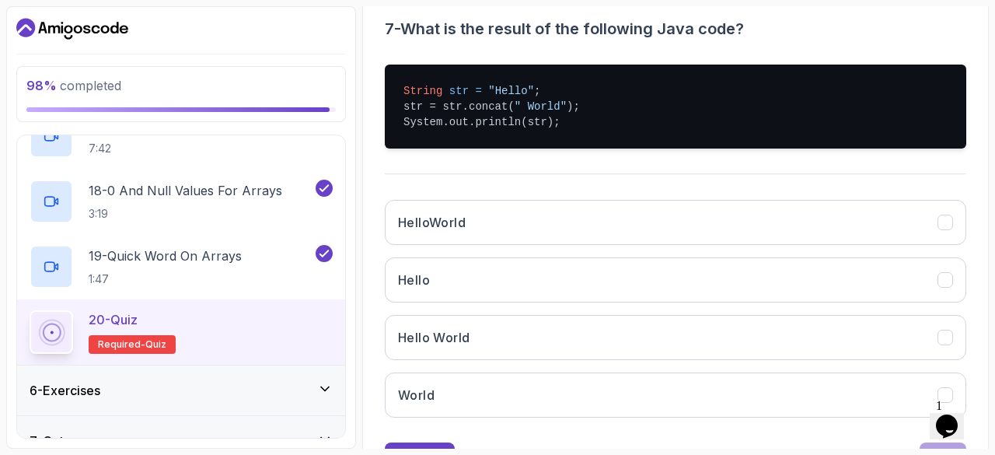
click at [489, 331] on button "Hello World" at bounding box center [675, 337] width 581 height 45
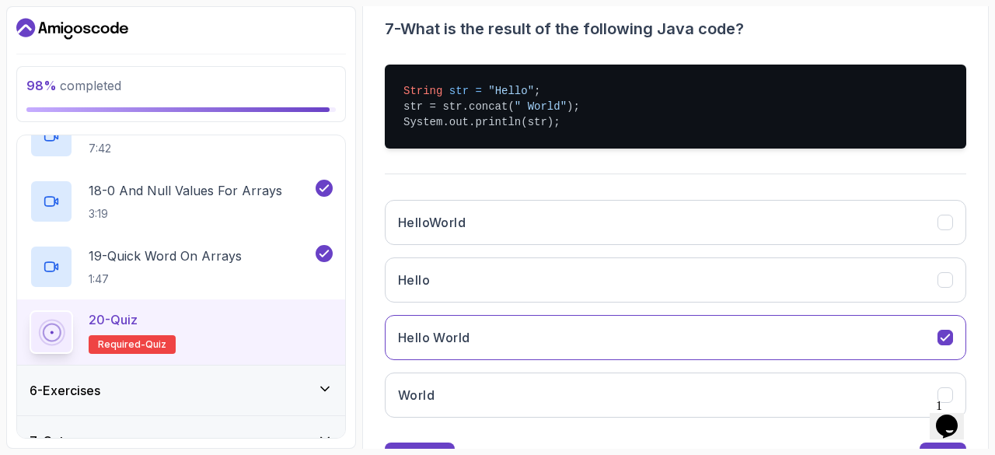
scroll to position [382, 0]
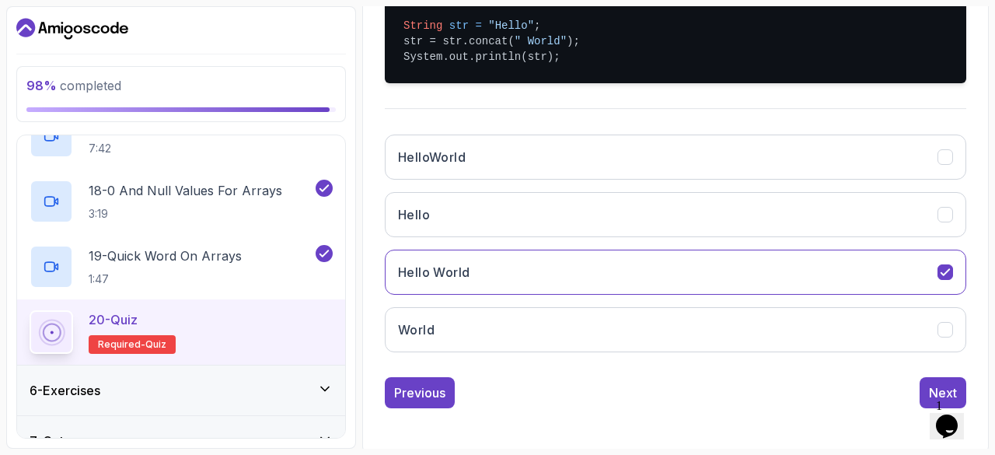
click at [944, 383] on div "Next" at bounding box center [943, 392] width 28 height 19
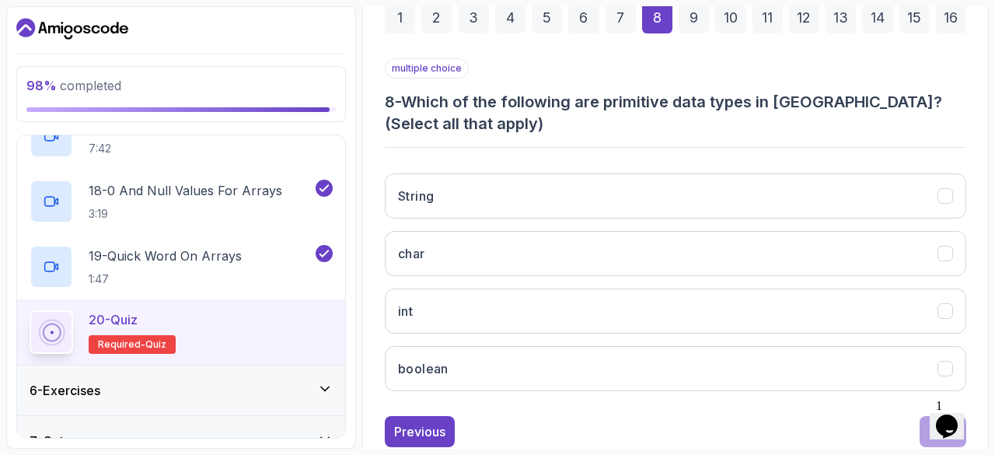
scroll to position [240, 0]
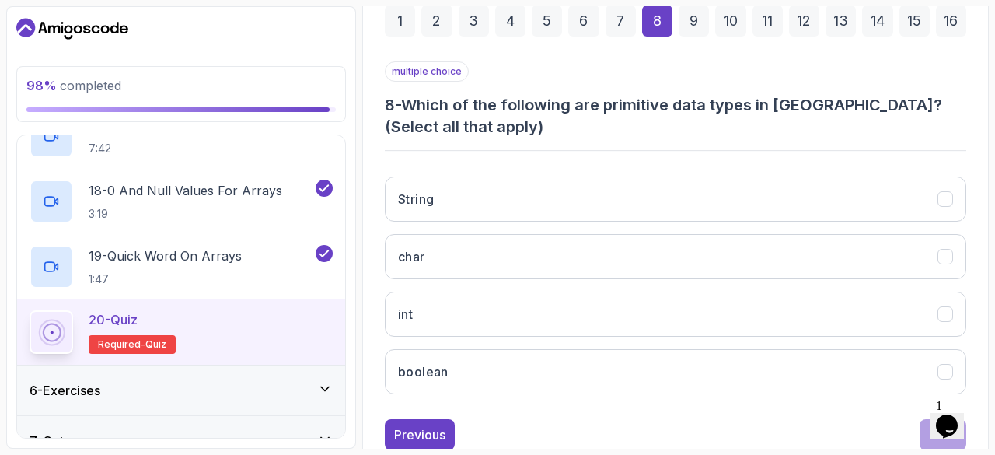
drag, startPoint x: 407, startPoint y: 96, endPoint x: 492, endPoint y: 335, distance: 254.0
click at [492, 335] on div "multiple choice 8 - Which of the following are primitive data types in Java? (S…" at bounding box center [675, 233] width 581 height 345
copy div "Which of the following are primitive data types in Java? (Select all that apply…"
click at [624, 138] on div "multiple choice 8 - Which of the following are primitive data types in Java? (S…" at bounding box center [675, 233] width 581 height 345
click at [446, 253] on button "char" at bounding box center [675, 256] width 581 height 45
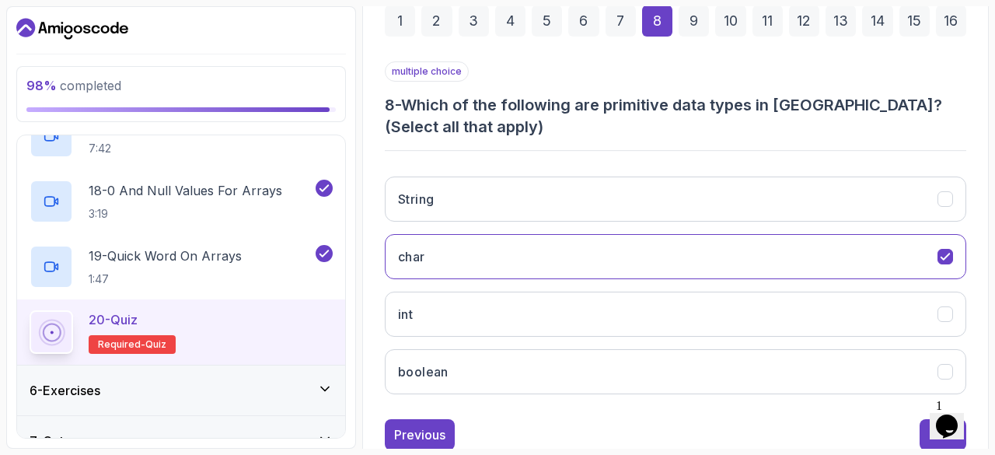
click at [424, 313] on button "int" at bounding box center [675, 314] width 581 height 45
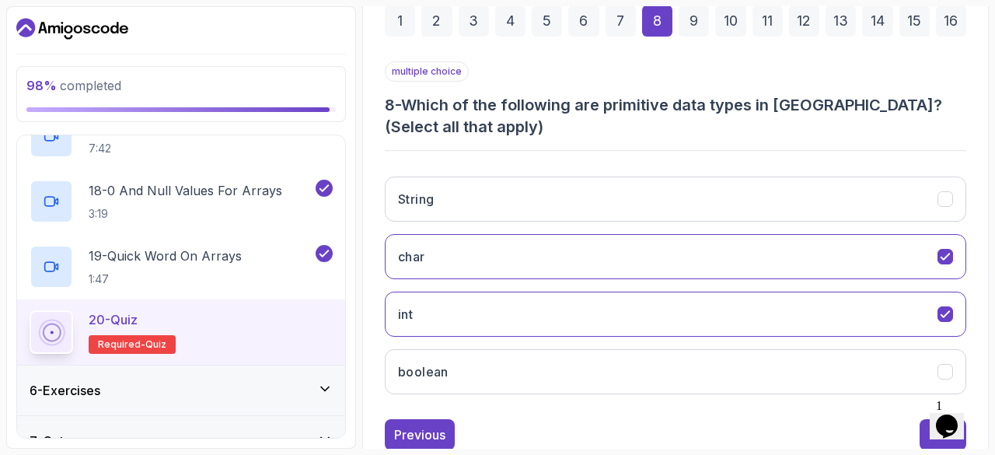
click at [433, 367] on h3 "boolean" at bounding box center [423, 371] width 51 height 19
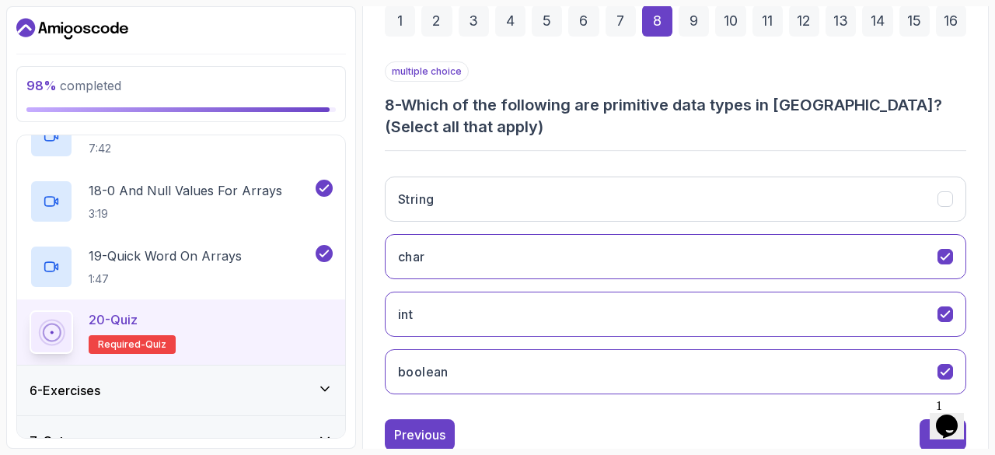
scroll to position [282, 0]
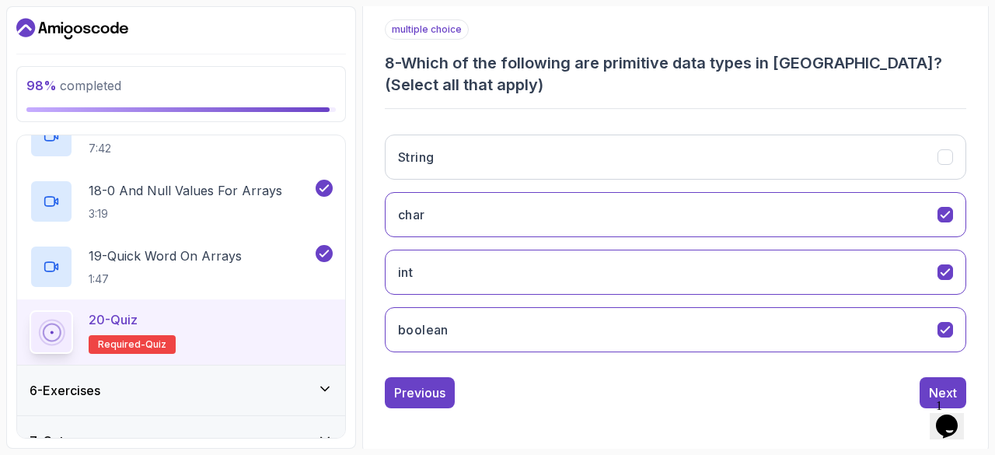
click at [941, 383] on div "Next" at bounding box center [943, 392] width 28 height 19
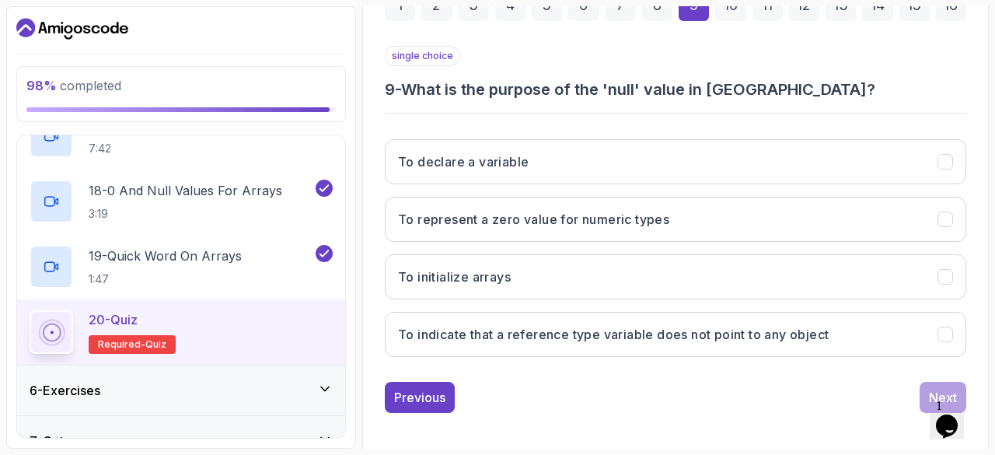
scroll to position [260, 0]
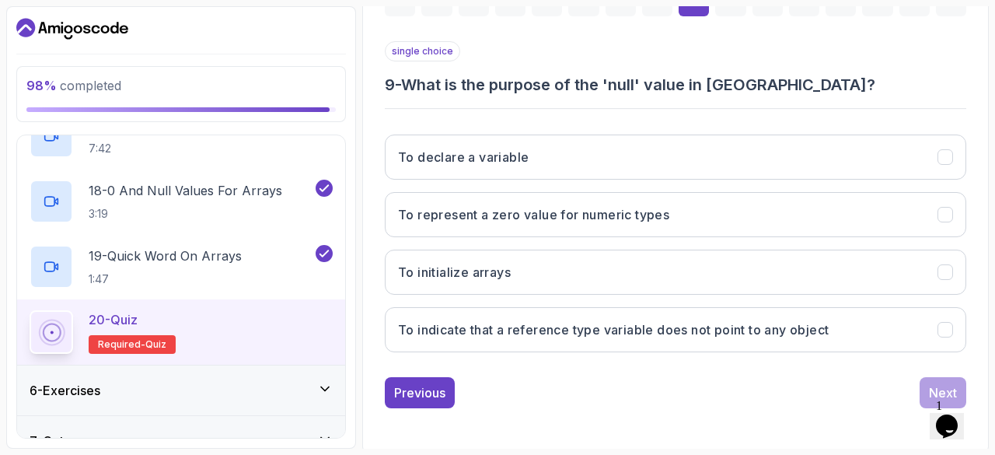
click at [711, 329] on h3 "To indicate that a reference type variable does not point to any object" at bounding box center [613, 329] width 431 height 19
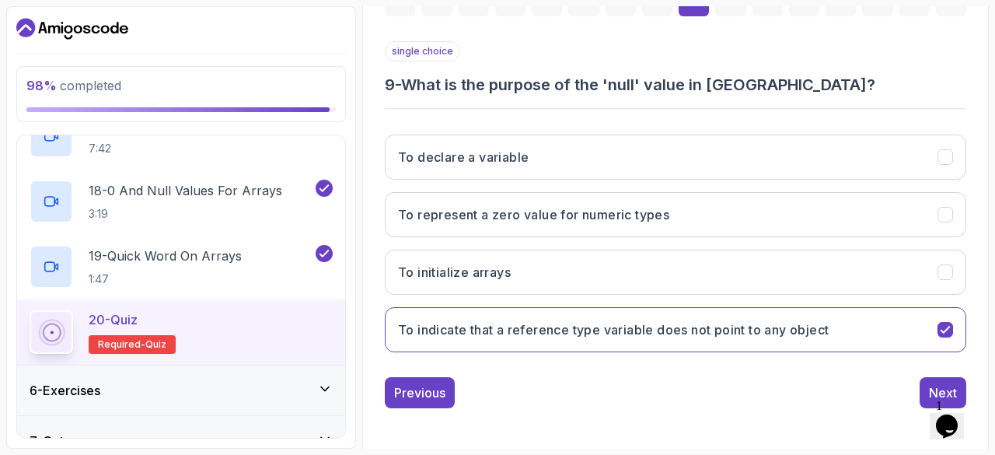
click at [941, 384] on div "Next" at bounding box center [943, 392] width 28 height 19
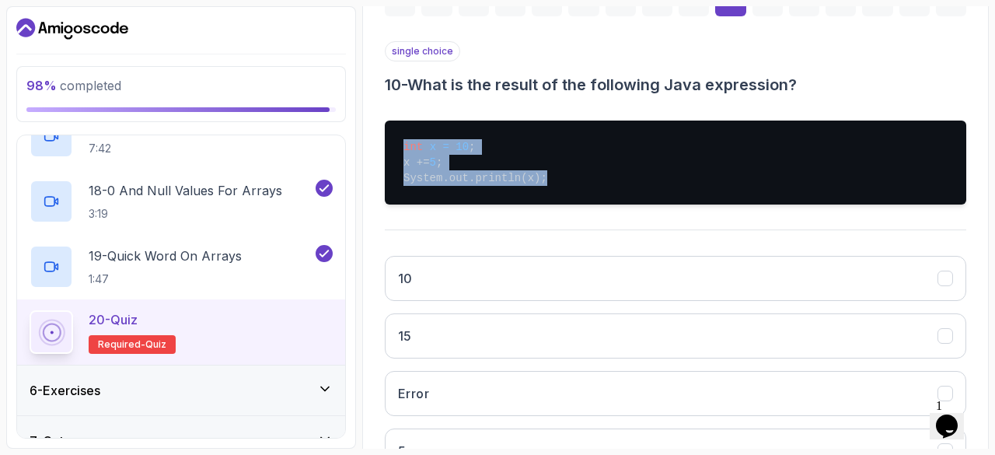
drag, startPoint x: 401, startPoint y: 142, endPoint x: 543, endPoint y: 193, distance: 151.0
click at [543, 193] on pre "int x = 10 ; x += 5 ; System.out.println(x);" at bounding box center [675, 162] width 581 height 84
copy pre "int x = 10 ; x += 5 ; System.out.println(x);"
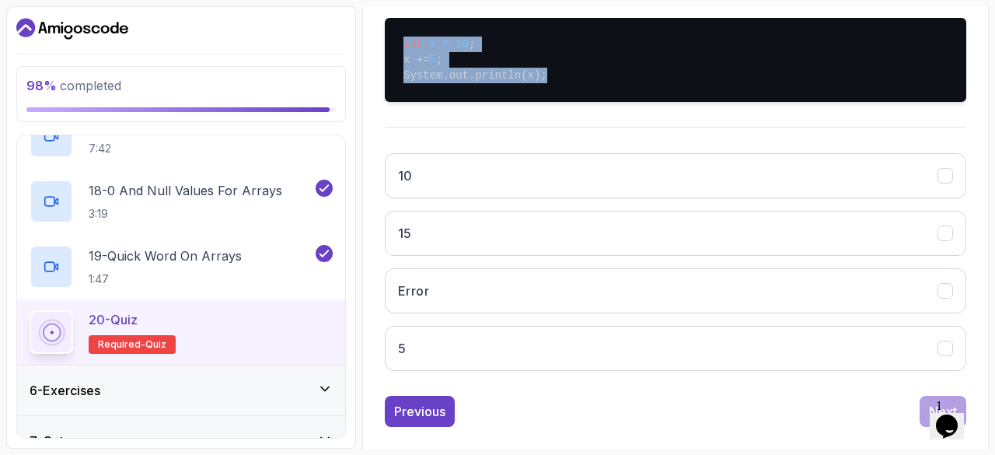
scroll to position [368, 0]
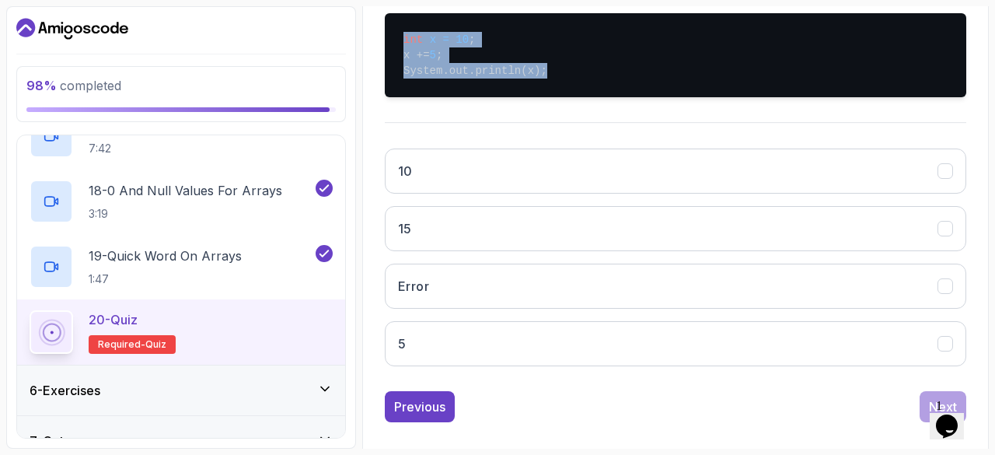
click at [476, 218] on button "15" at bounding box center [675, 228] width 581 height 45
click at [929, 393] on button "Next" at bounding box center [943, 406] width 47 height 31
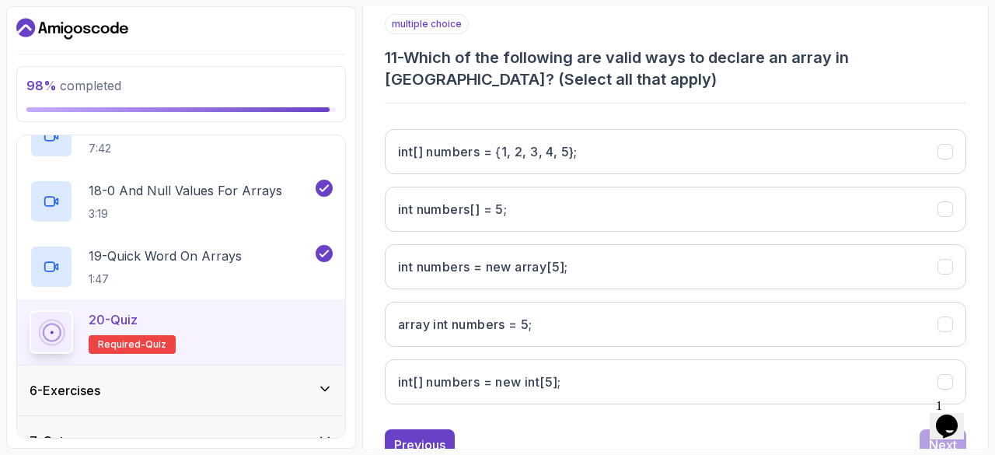
scroll to position [294, 0]
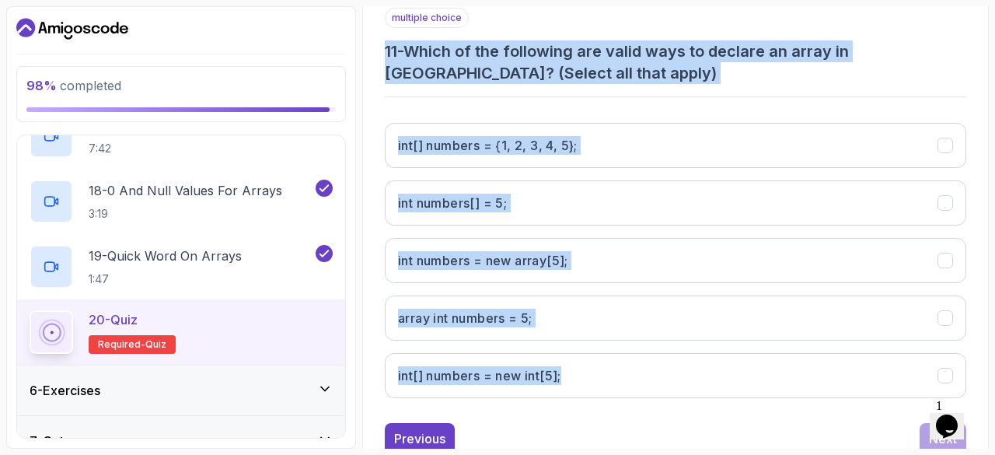
drag, startPoint x: 386, startPoint y: 42, endPoint x: 619, endPoint y: 354, distance: 389.3
click at [619, 354] on div "multiple choice 11 - Which of the following are valid ways to declare an array …" at bounding box center [675, 209] width 581 height 403
copy div "11 - Which of the following are valid ways to declare an array in Java? (Select…"
click at [479, 93] on div "multiple choice 11 - Which of the following are valid ways to declare an array …" at bounding box center [675, 209] width 581 height 403
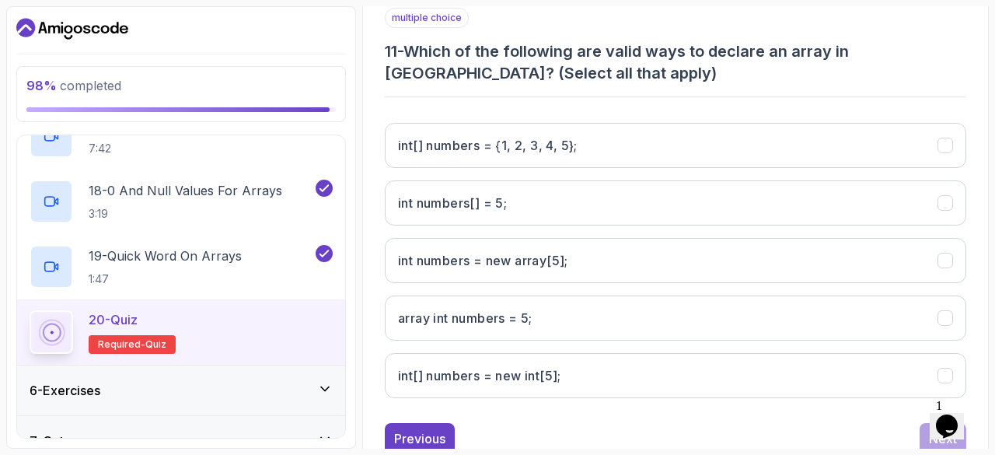
click at [540, 147] on h3 "int[] numbers = {1, 2, 3, 4, 5};" at bounding box center [488, 145] width 180 height 19
click at [571, 365] on int;"] "int[] numbers = new int[5];" at bounding box center [675, 375] width 581 height 45
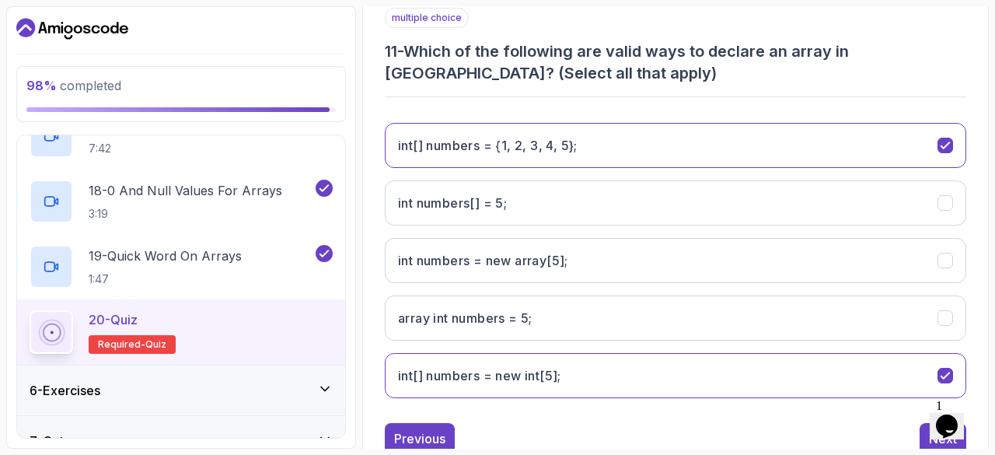
click at [928, 436] on button "Next" at bounding box center [943, 438] width 47 height 31
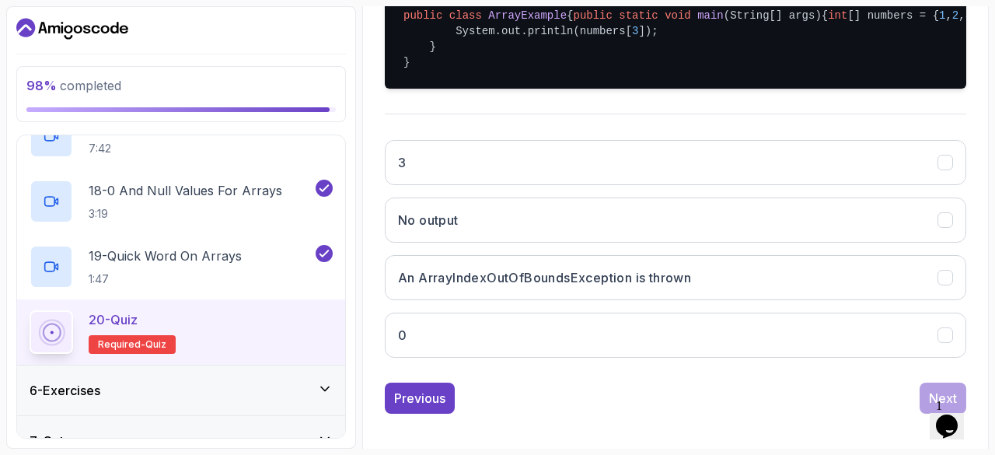
scroll to position [406, 0]
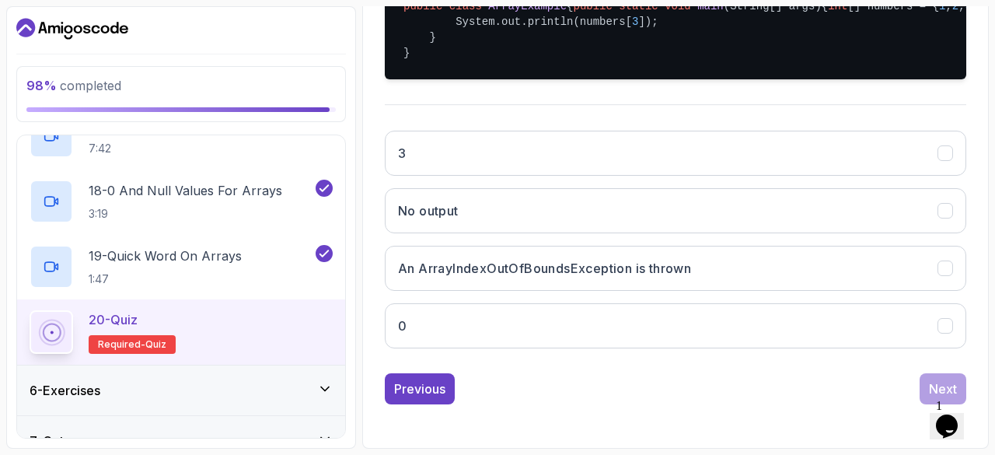
click at [527, 278] on h3 "An ArrayIndexOutOfBoundsException is thrown" at bounding box center [544, 268] width 293 height 19
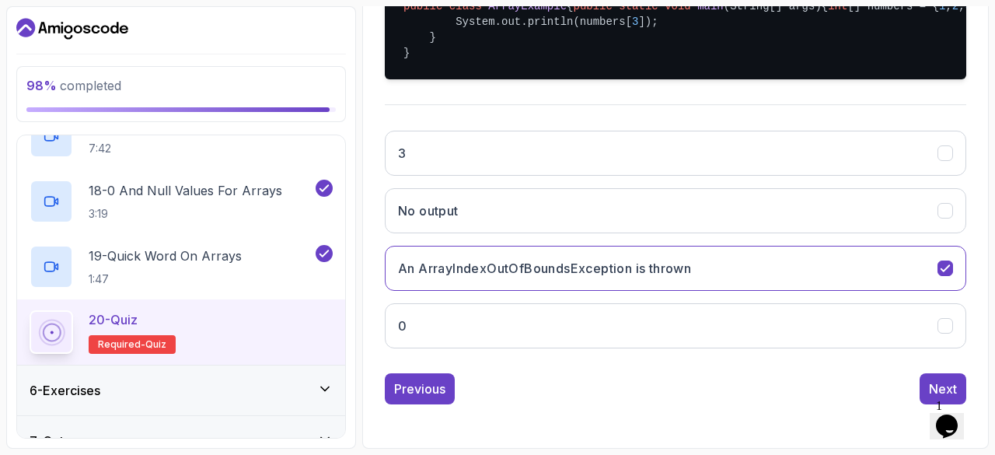
click at [929, 398] on div "Next" at bounding box center [943, 388] width 28 height 19
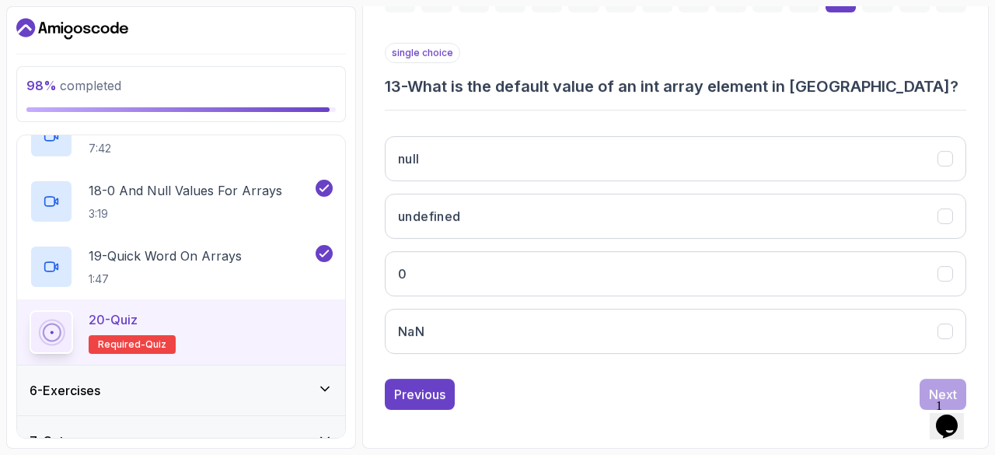
scroll to position [260, 0]
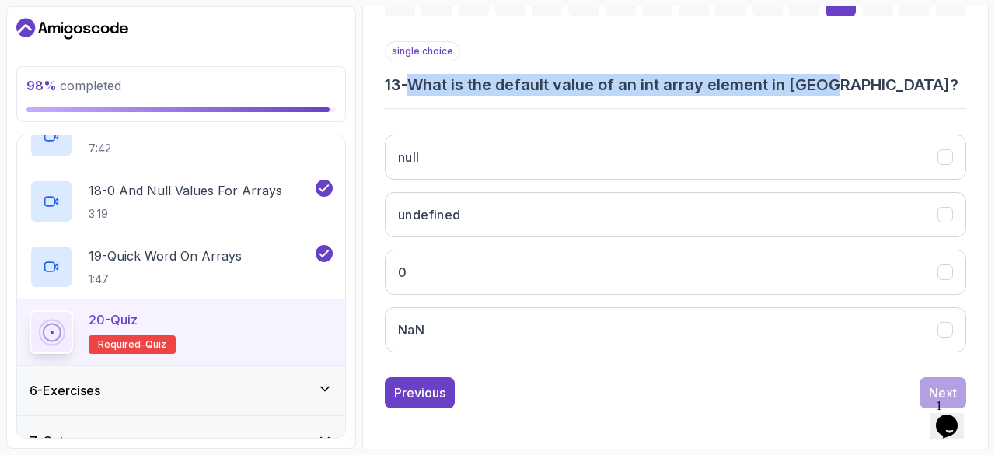
drag, startPoint x: 416, startPoint y: 75, endPoint x: 872, endPoint y: 89, distance: 456.6
click at [872, 89] on h3 "13 - What is the default value of an int array element in Java?" at bounding box center [675, 85] width 581 height 22
copy h3 "What is the default value of an int array element in Java?"
click at [426, 267] on button "0" at bounding box center [675, 272] width 581 height 45
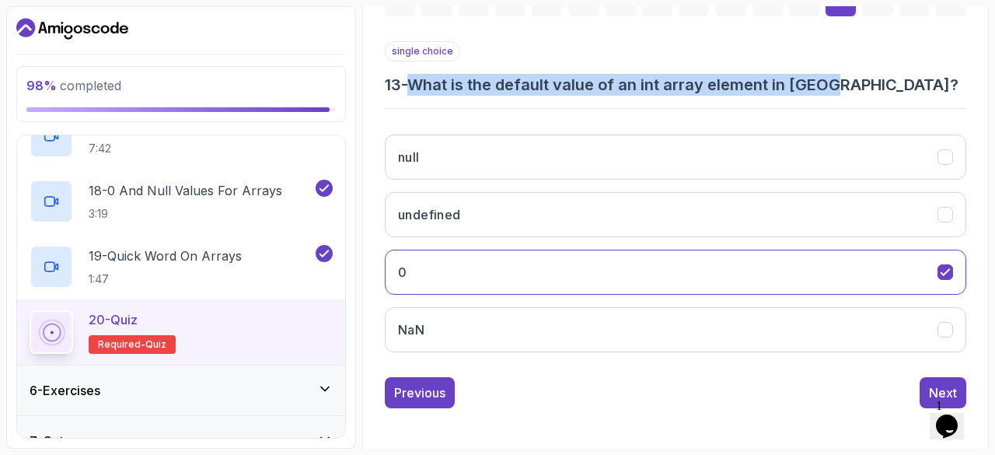
click at [931, 383] on div "Next" at bounding box center [943, 392] width 28 height 19
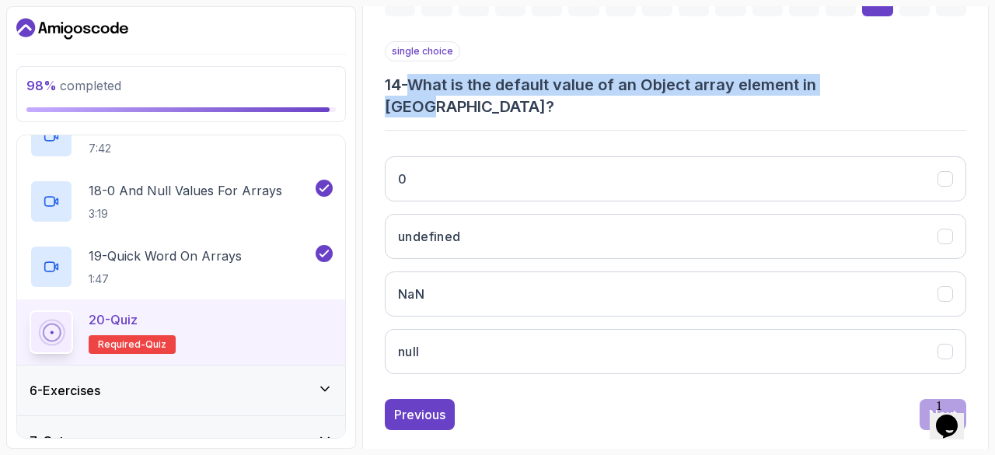
drag, startPoint x: 420, startPoint y: 80, endPoint x: 896, endPoint y: 68, distance: 475.9
click at [896, 68] on div "single choice 14 - What is the default value of an Object array element in Java?" at bounding box center [675, 79] width 581 height 76
copy h3 "What is the default value of an Object array element in Java?"
click at [428, 329] on button "null" at bounding box center [675, 351] width 581 height 45
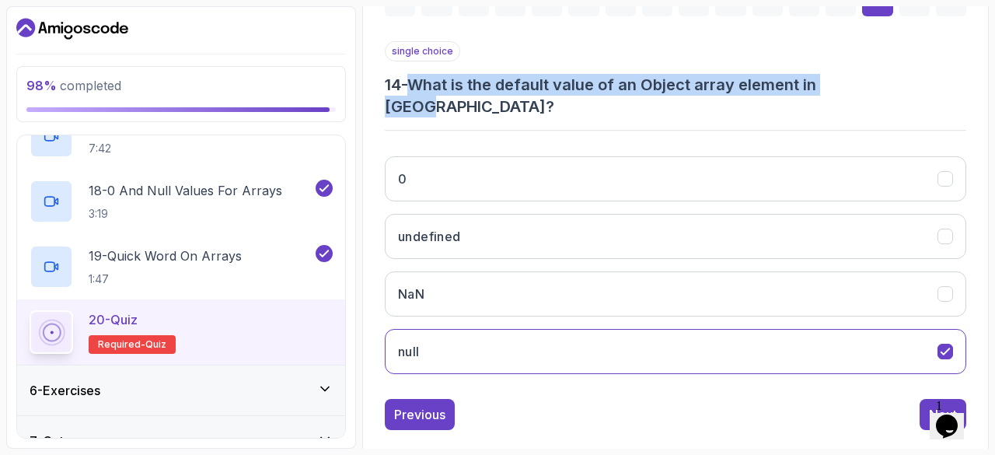
click at [944, 405] on div "Next" at bounding box center [943, 414] width 28 height 19
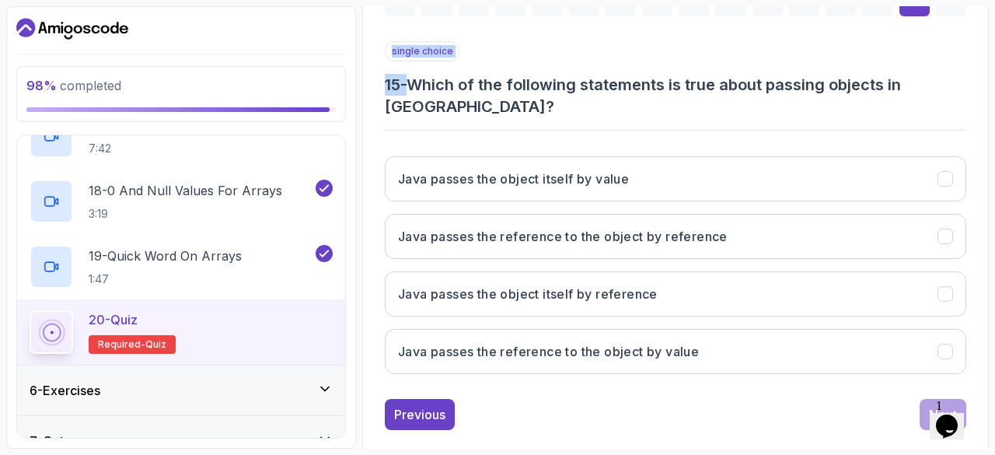
drag, startPoint x: 417, startPoint y: 79, endPoint x: 955, endPoint y: 105, distance: 538.6
click at [955, 105] on div "single choice 15 - Which of the following statements is true about passing obje…" at bounding box center [675, 213] width 581 height 345
copy div "single choice 15 -"
click at [564, 169] on h3 "Java passes the object itself by value" at bounding box center [513, 178] width 231 height 19
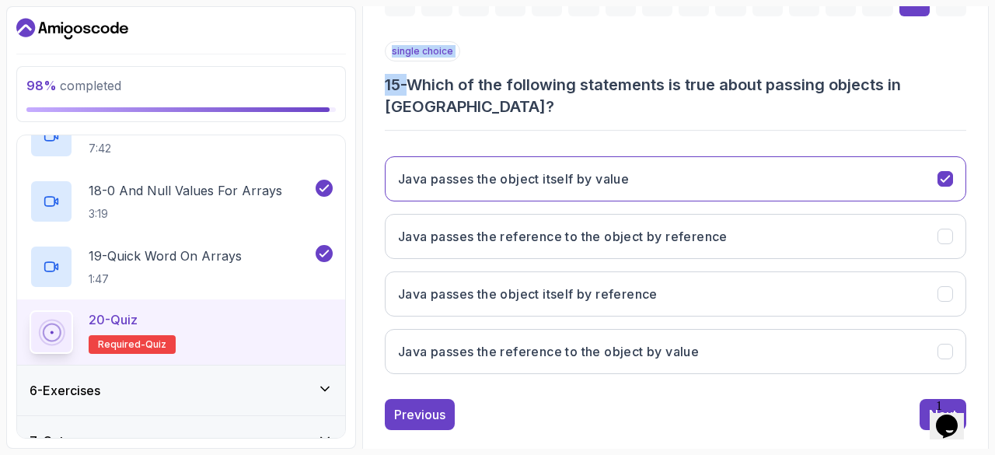
click at [939, 399] on button "Next" at bounding box center [943, 414] width 47 height 31
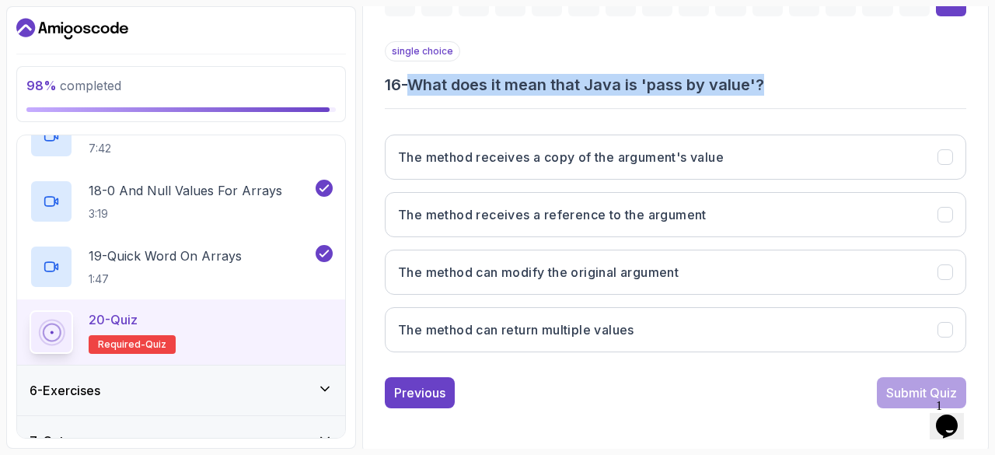
drag, startPoint x: 414, startPoint y: 75, endPoint x: 803, endPoint y: 86, distance: 388.8
click at [803, 86] on h3 "16 - What does it mean that Java is 'pass by value'?" at bounding box center [675, 85] width 581 height 22
copy h3 "What does it mean that Java is 'pass by value'?"
click at [701, 156] on h3 "The method receives a copy of the argument's value" at bounding box center [561, 157] width 326 height 19
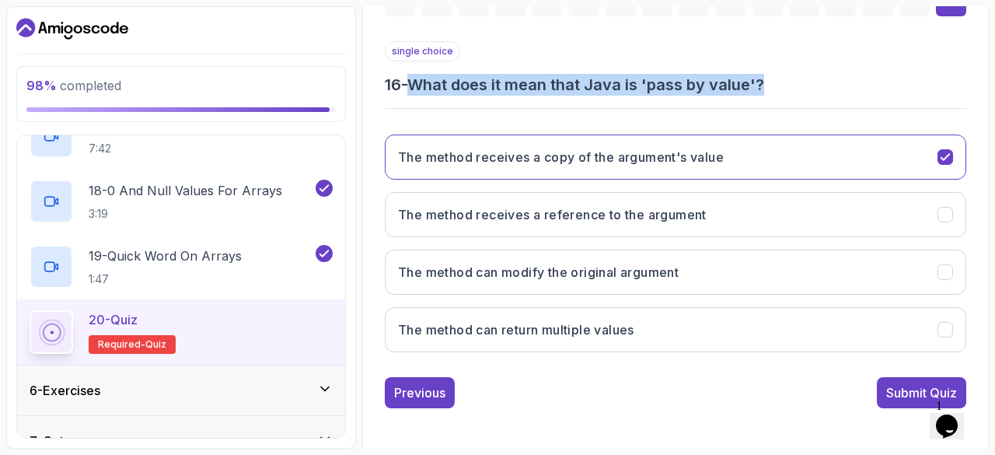
click at [898, 387] on div "Submit Quiz" at bounding box center [921, 392] width 71 height 19
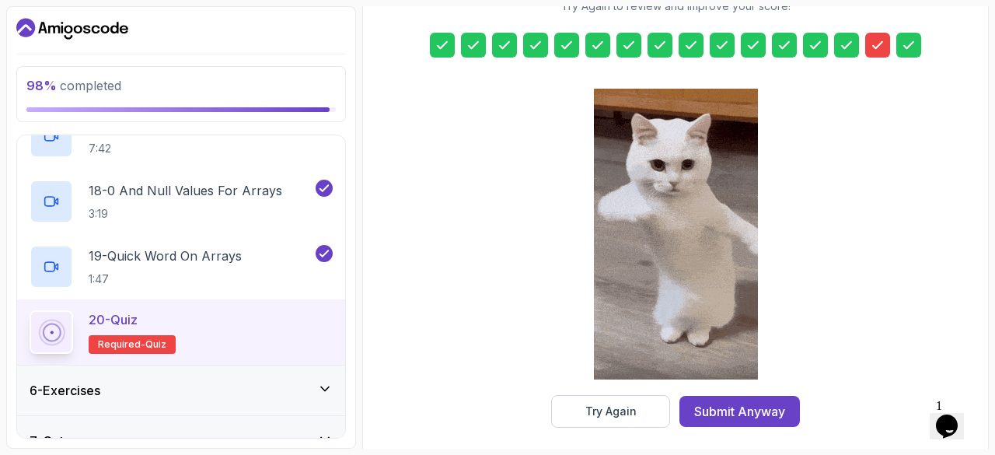
scroll to position [281, 0]
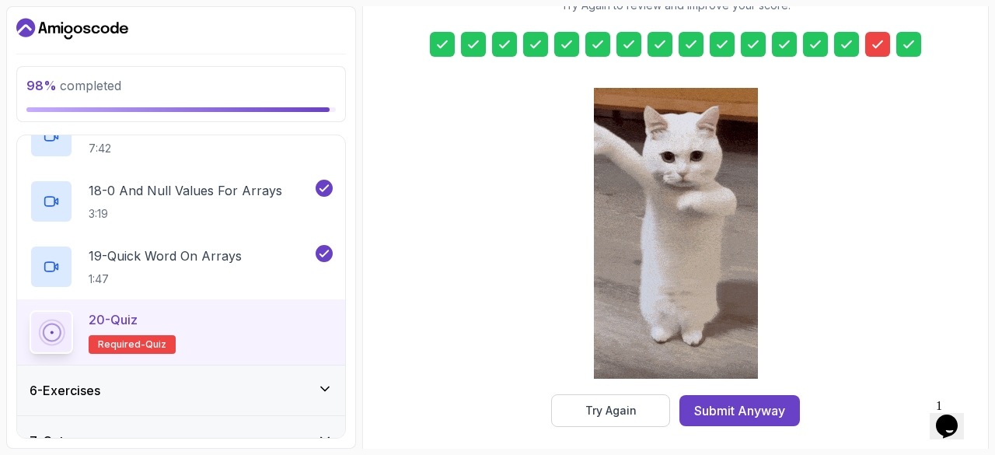
click at [753, 405] on div "Submit Anyway" at bounding box center [739, 410] width 91 height 19
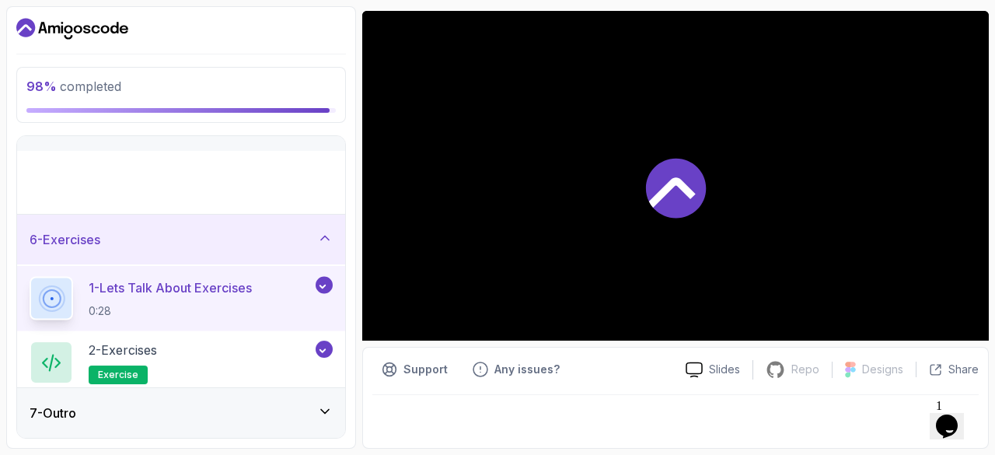
scroll to position [47, 0]
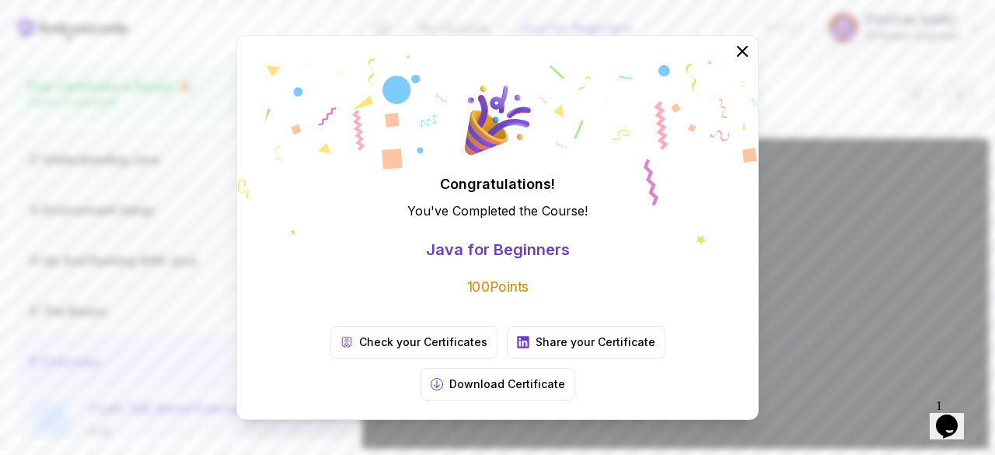
click at [382, 350] on p "Check your Certificates" at bounding box center [423, 342] width 128 height 16
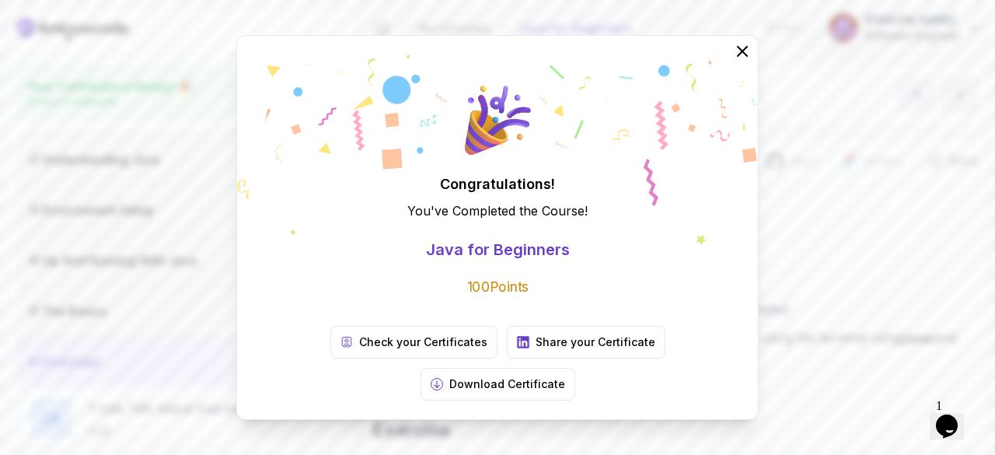
click at [565, 376] on p "Download Certificate" at bounding box center [507, 384] width 116 height 16
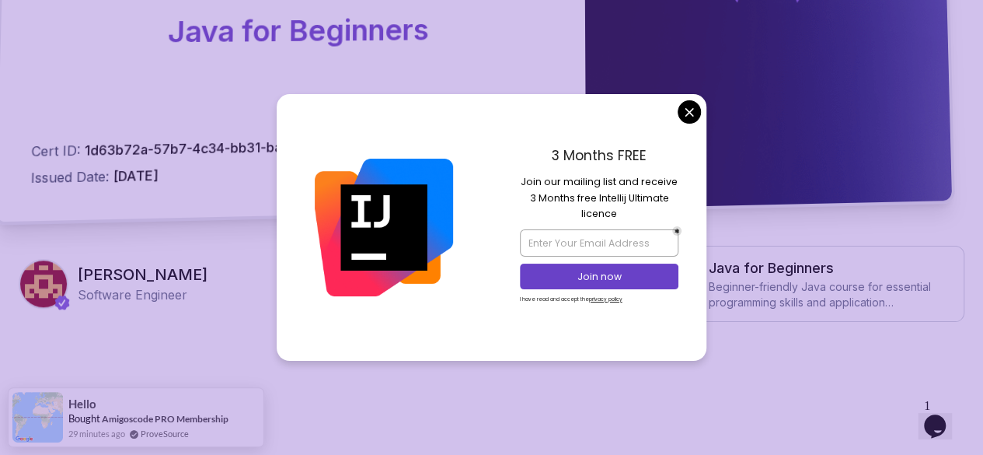
scroll to position [547, 0]
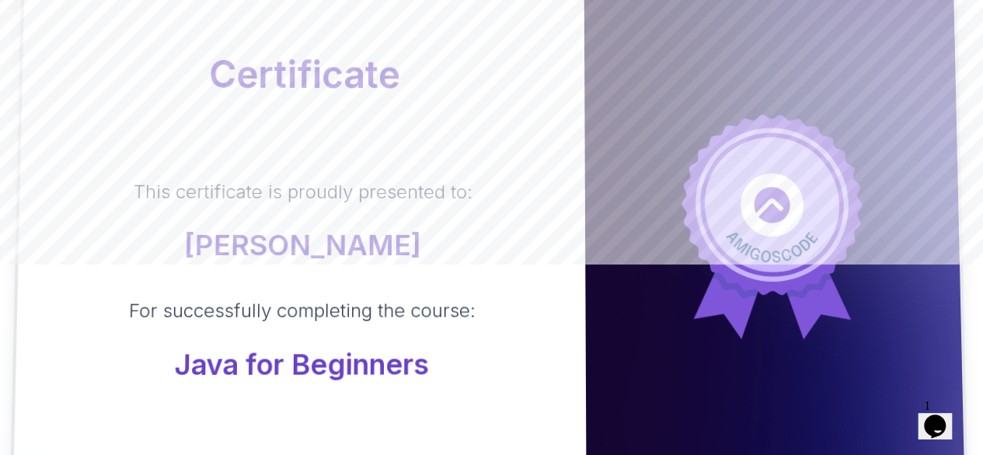
scroll to position [193, 0]
